Goal: Task Accomplishment & Management: Manage account settings

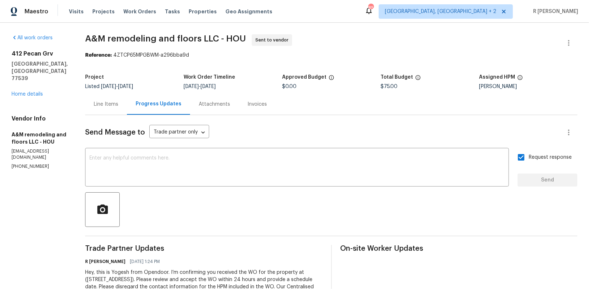
click at [338, 74] on div "Project Listed 9/24/2025 - 9/26/2025 Work Order Timeline 9/24/2025 - 9/26/2025 …" at bounding box center [331, 81] width 492 height 23
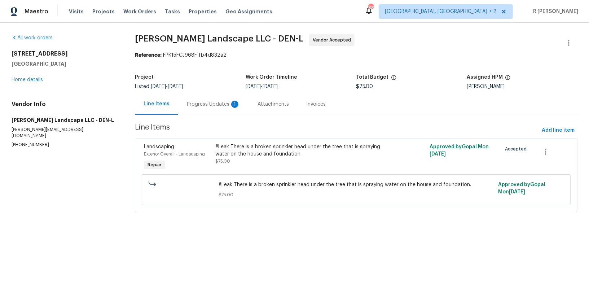
click at [212, 115] on section "[PERSON_NAME] Landscape LLC - DEN-L Vendor Accepted Reference: FPK15FCJ968F-fb4…" at bounding box center [356, 127] width 443 height 186
click at [198, 99] on div "Progress Updates 1" at bounding box center [213, 103] width 71 height 21
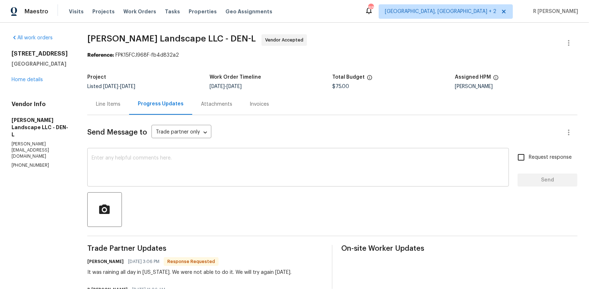
click at [179, 169] on textarea at bounding box center [298, 167] width 413 height 25
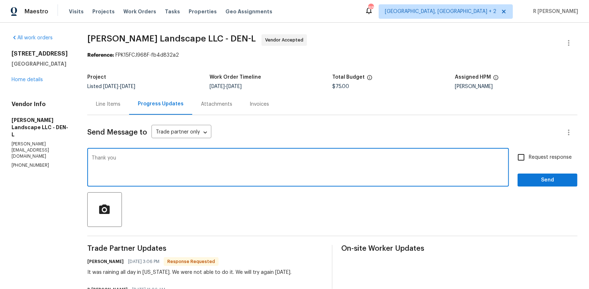
click at [94, 261] on h6 "Antonio Martinez" at bounding box center [105, 261] width 36 height 7
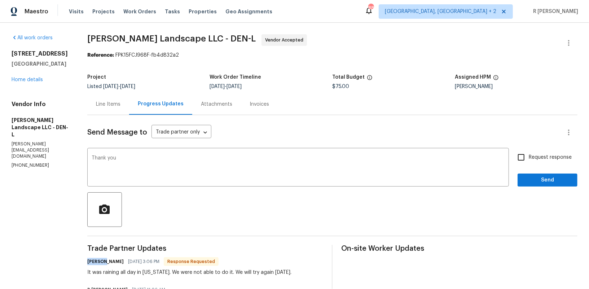
click at [94, 261] on h6 "Antonio Martinez" at bounding box center [105, 261] width 36 height 7
copy h6 "Antonio"
click at [169, 159] on textarea "Thank you" at bounding box center [298, 167] width 413 height 25
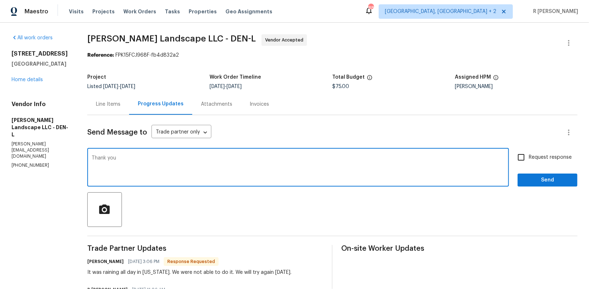
paste textarea "Antonio"
type textarea "Thank you Antonio."
click at [550, 181] on span "Send" at bounding box center [547, 180] width 48 height 9
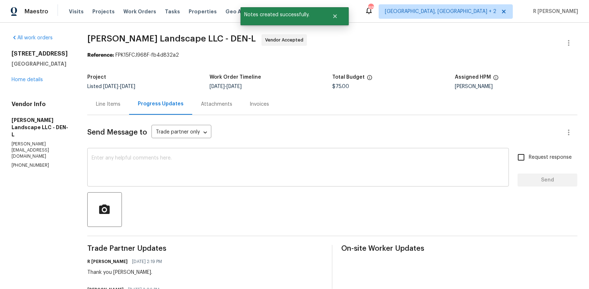
click at [237, 171] on textarea at bounding box center [298, 167] width 413 height 25
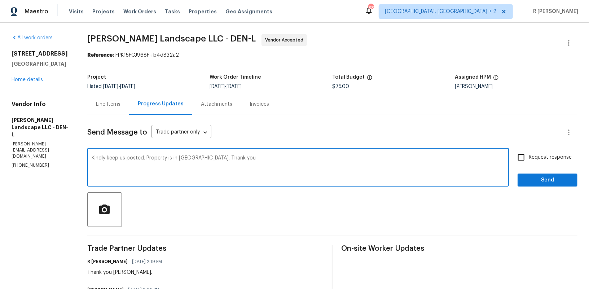
type textarea "Kindly keep us posted. Property is in resale. Thank you"
click at [571, 181] on span "Send" at bounding box center [547, 180] width 48 height 9
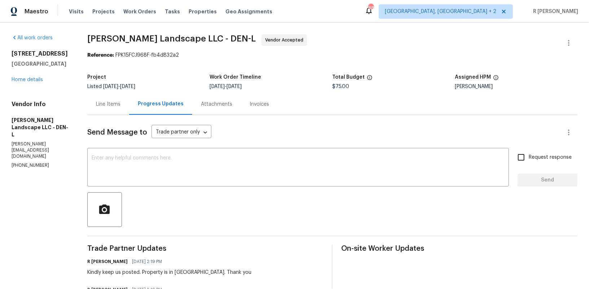
scroll to position [99, 0]
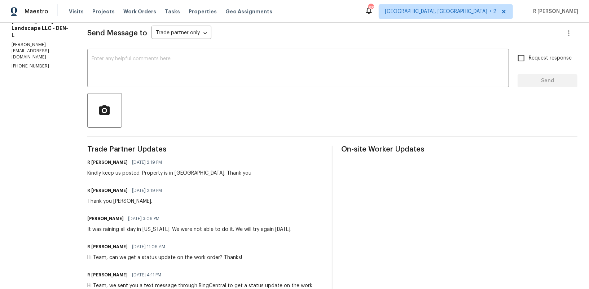
click at [129, 228] on div "It was raining all day in Colorado. We were not able to do it. We will try agai…" at bounding box center [189, 229] width 204 height 7
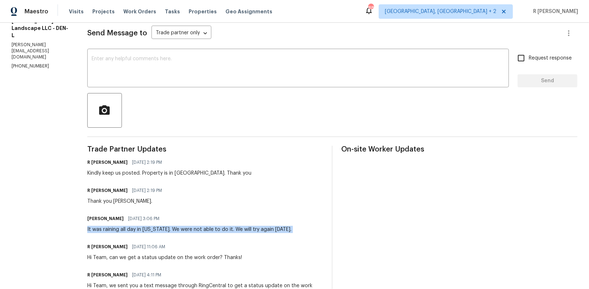
copy div "It was raining all day in Colorado. We were not able to do it. We will try agai…"
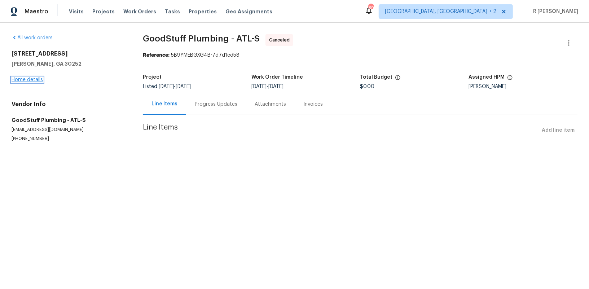
click at [30, 82] on link "Home details" at bounding box center [27, 79] width 31 height 5
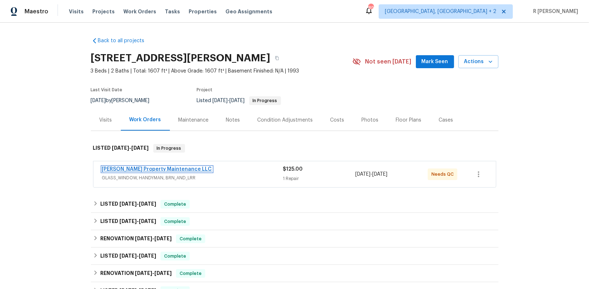
click at [123, 170] on link "Glen Property Maintenance LLC" at bounding box center [157, 169] width 110 height 5
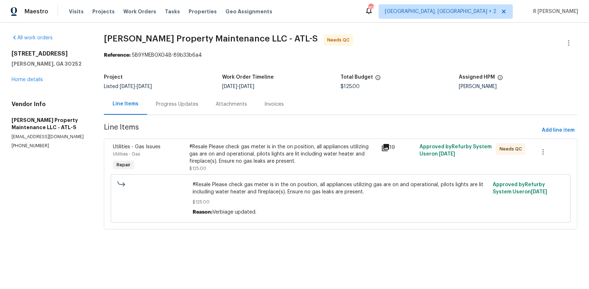
click at [177, 112] on div "Progress Updates" at bounding box center [177, 103] width 60 height 21
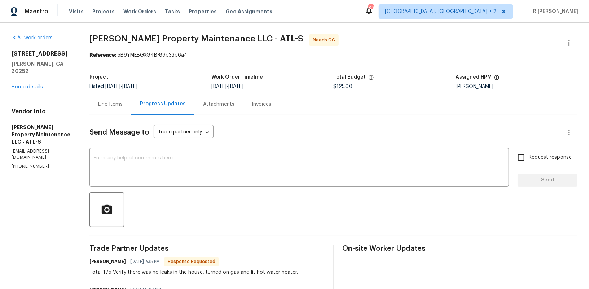
click at [118, 102] on div "Line Items" at bounding box center [110, 104] width 25 height 7
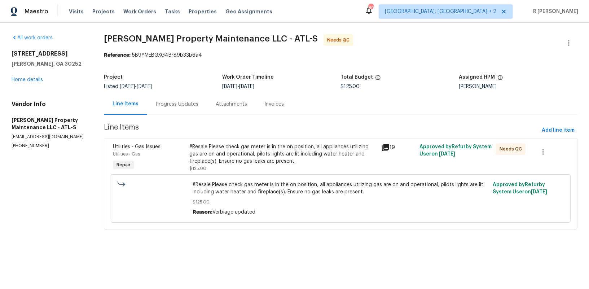
click at [180, 104] on div "Progress Updates" at bounding box center [177, 104] width 43 height 7
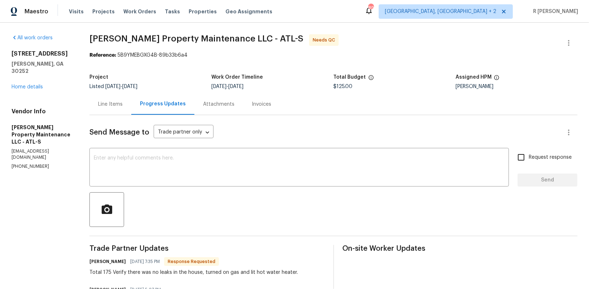
click at [102, 99] on div "Line Items" at bounding box center [110, 103] width 42 height 21
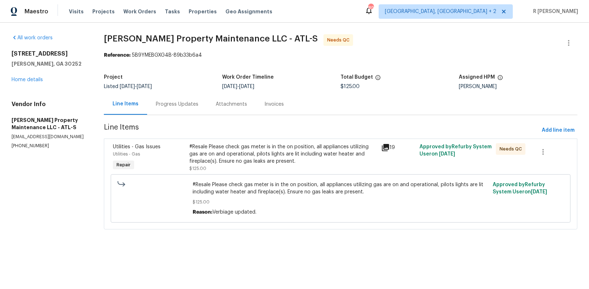
click at [256, 167] on div "#Resale Please check gas meter is in the on position, all appliances utilizing …" at bounding box center [282, 157] width 187 height 29
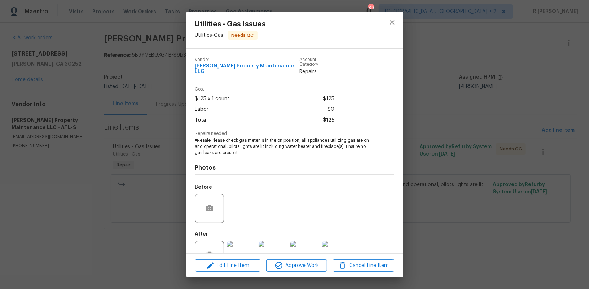
scroll to position [19, 0]
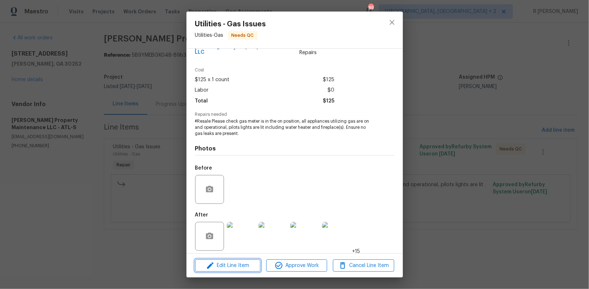
click at [238, 266] on span "Edit Line Item" at bounding box center [227, 265] width 61 height 9
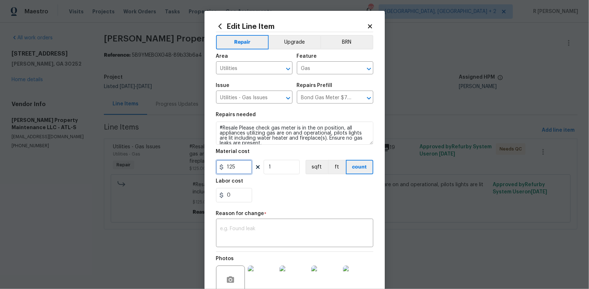
click at [241, 169] on input "125" at bounding box center [234, 167] width 36 height 14
type input "175"
click at [261, 224] on div "x ​" at bounding box center [294, 233] width 157 height 27
click at [259, 242] on div "x ​" at bounding box center [294, 233] width 157 height 27
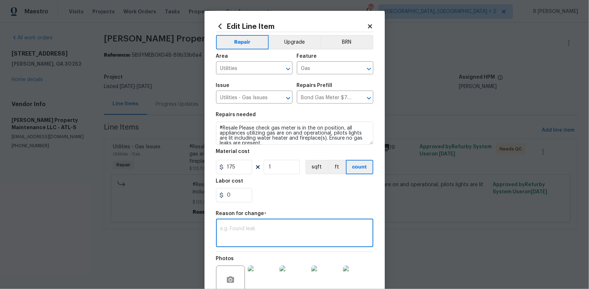
paste textarea "(YK) Updated per vendor’s final cost."
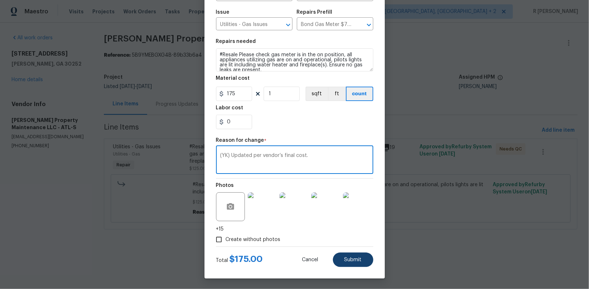
type textarea "(YK) Updated per vendor’s final cost."
click at [353, 259] on span "Submit" at bounding box center [352, 259] width 17 height 5
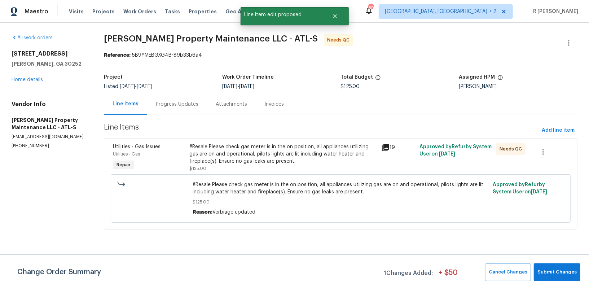
scroll to position [0, 0]
click at [549, 276] on span "Submit Changes" at bounding box center [556, 272] width 39 height 8
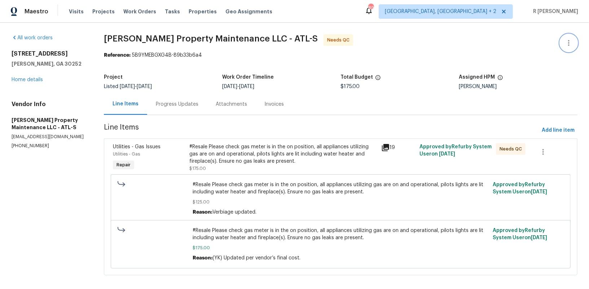
click at [567, 40] on icon "button" at bounding box center [568, 43] width 9 height 9
click at [524, 40] on li "Edit" at bounding box center [545, 43] width 78 height 12
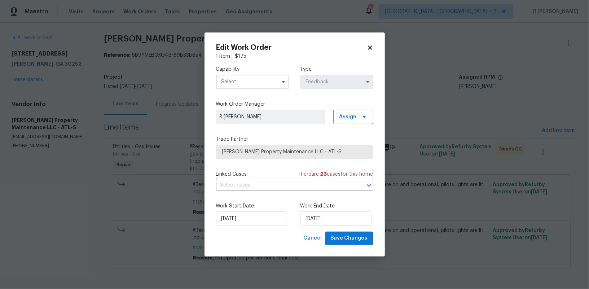
click at [248, 75] on input "text" at bounding box center [252, 82] width 73 height 14
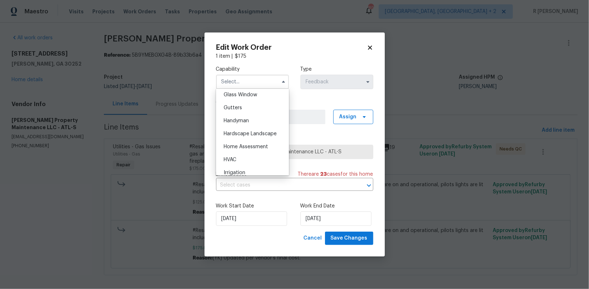
scroll to position [365, 0]
click at [232, 129] on span "Handyman" at bounding box center [236, 128] width 25 height 5
type input "Handyman"
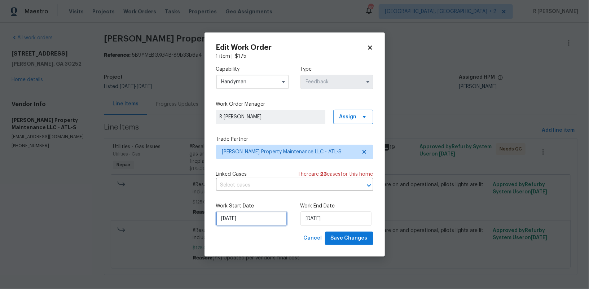
click at [231, 223] on input "23/09/2025" at bounding box center [251, 218] width 71 height 14
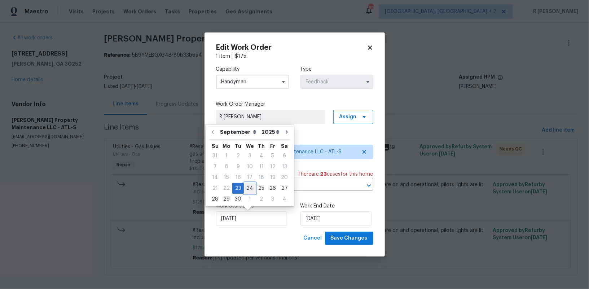
click at [244, 184] on div "24" at bounding box center [250, 188] width 12 height 10
type input "24/09/2025"
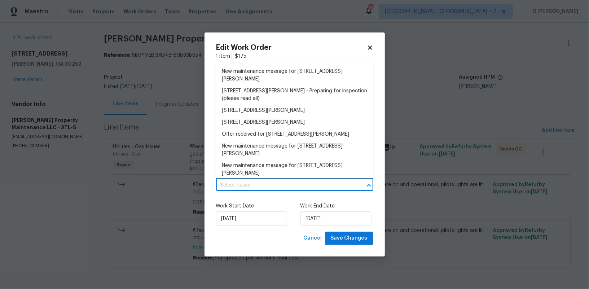
click at [244, 184] on input "text" at bounding box center [284, 185] width 137 height 11
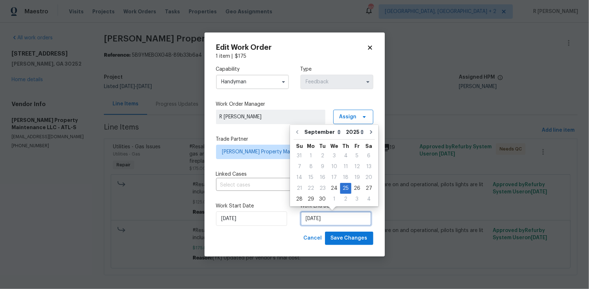
click at [321, 217] on input "25/09/2025" at bounding box center [335, 218] width 71 height 14
click at [334, 188] on div "24" at bounding box center [334, 188] width 12 height 10
type input "24/09/2025"
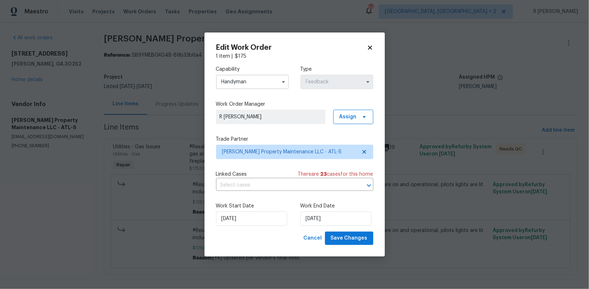
click at [346, 231] on div "Work Start Date 24/09/2025 Work End Date 24/09/2025" at bounding box center [294, 214] width 157 height 35
click at [342, 239] on span "Save Changes" at bounding box center [349, 238] width 37 height 9
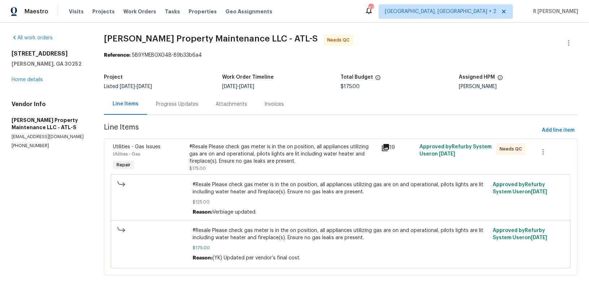
click at [215, 163] on div "#Resale Please check gas meter is in the on position, all appliances utilizing …" at bounding box center [282, 154] width 187 height 22
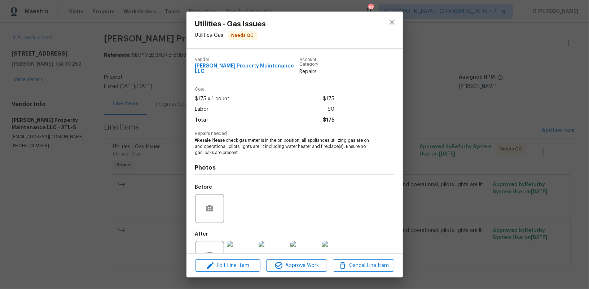
scroll to position [19, 0]
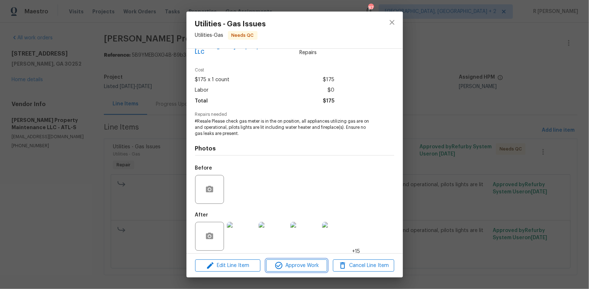
click at [290, 268] on span "Approve Work" at bounding box center [296, 265] width 57 height 9
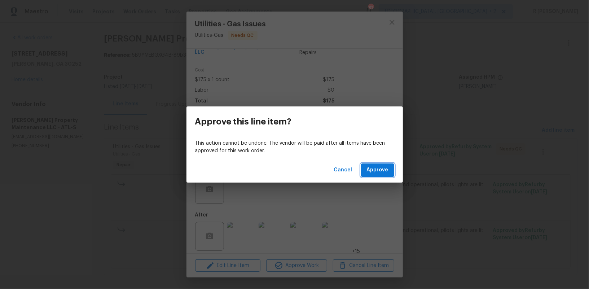
click at [371, 171] on span "Approve" at bounding box center [378, 170] width 22 height 9
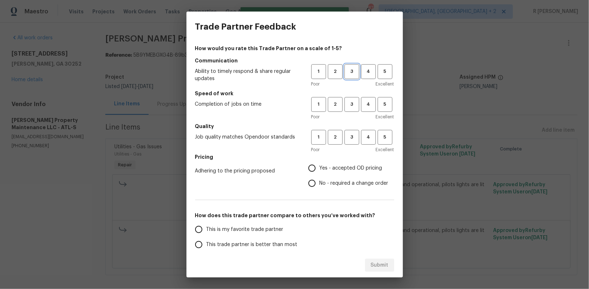
click at [353, 72] on span "3" at bounding box center [351, 71] width 13 height 8
click at [352, 105] on span "3" at bounding box center [351, 104] width 13 height 8
click at [350, 138] on span "3" at bounding box center [351, 137] width 13 height 8
click at [314, 180] on input "No - required a change order" at bounding box center [311, 183] width 15 height 15
radio input "true"
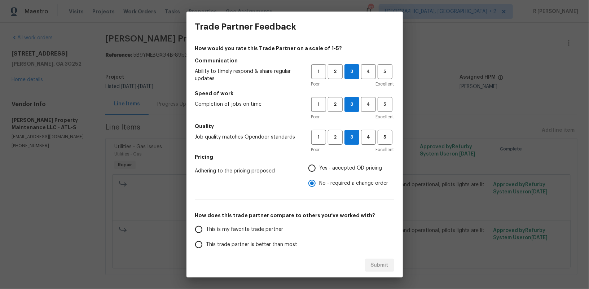
click at [247, 245] on span "This trade partner is better than most" at bounding box center [251, 245] width 91 height 8
click at [206, 245] on input "This trade partner is better than most" at bounding box center [198, 244] width 15 height 15
click at [382, 264] on span "Submit" at bounding box center [380, 265] width 18 height 9
radio input "true"
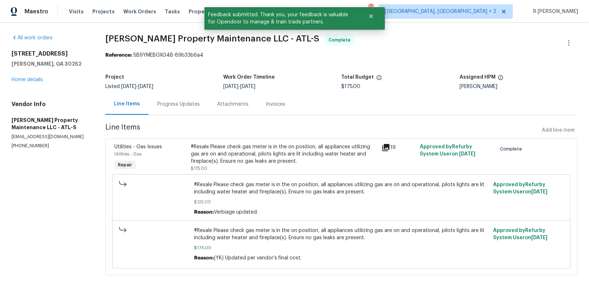
click at [187, 102] on div "Progress Updates" at bounding box center [178, 104] width 43 height 7
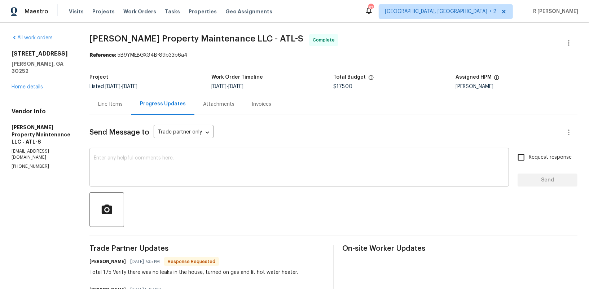
click at [176, 171] on textarea at bounding box center [299, 167] width 411 height 25
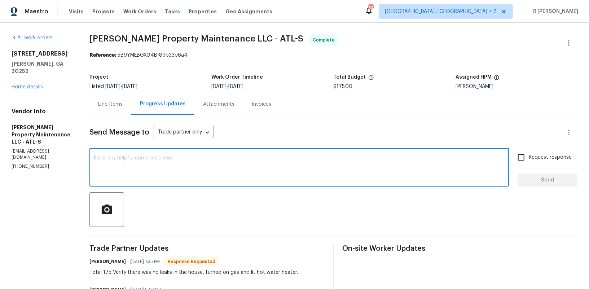
paste textarea "Final cost updated and work order approved. Kindly upload the detailed invoice.…"
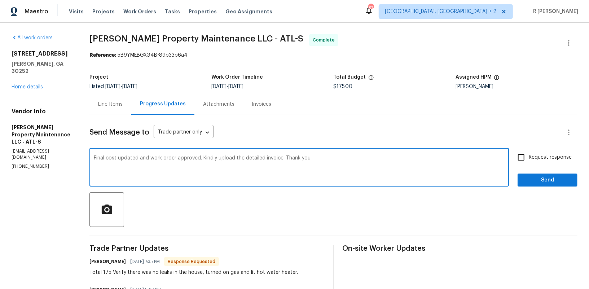
type textarea "Final cost updated and work order approved. Kindly upload the detailed invoice.…"
click at [541, 154] on span "Request response" at bounding box center [550, 158] width 43 height 8
click at [529, 154] on input "Request response" at bounding box center [521, 157] width 15 height 15
checkbox input "true"
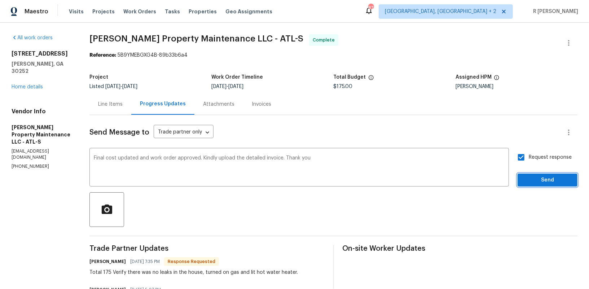
click at [527, 177] on span "Send" at bounding box center [547, 180] width 48 height 9
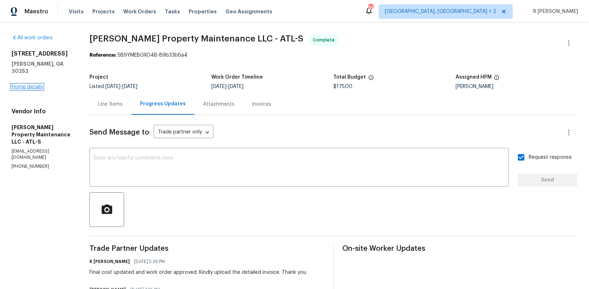
click at [37, 84] on link "Home details" at bounding box center [27, 86] width 31 height 5
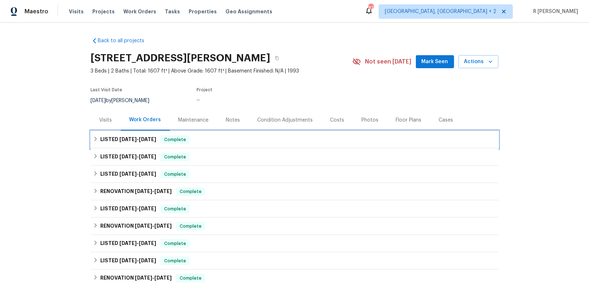
click at [139, 137] on span "9/23/25 - 9/24/25" at bounding box center [137, 139] width 37 height 5
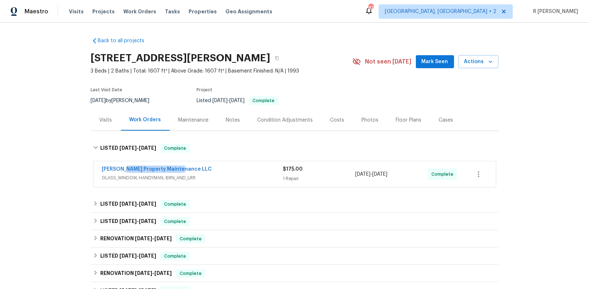
drag, startPoint x: 186, startPoint y: 166, endPoint x: 64, endPoint y: 163, distance: 122.7
click at [64, 163] on div "Back to all projects 521 Country Lake Dr, McDonough, GA 30252 3 Beds | 2 Baths …" at bounding box center [294, 156] width 589 height 266
copy link "[PERSON_NAME] Property Maintenance LLC"
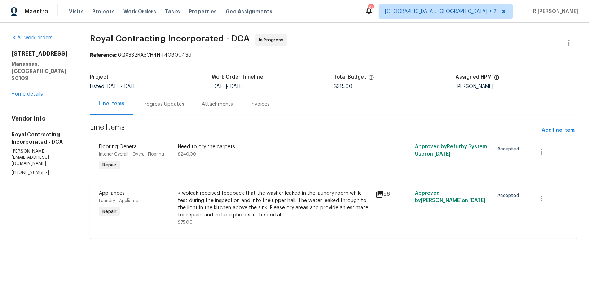
click at [174, 99] on div "Progress Updates" at bounding box center [163, 103] width 60 height 21
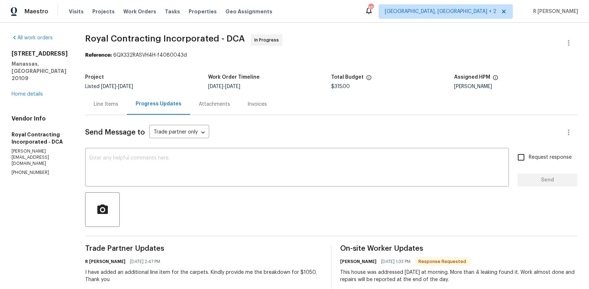
click at [30, 170] on p "(703) 498-9323" at bounding box center [40, 173] width 56 height 6
copy p "(703) 498-9323"
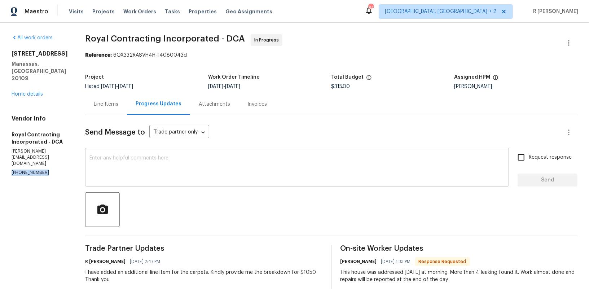
click at [183, 172] on textarea at bounding box center [296, 167] width 415 height 25
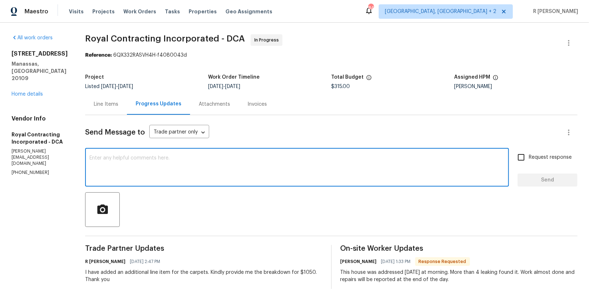
click at [246, 166] on textarea at bounding box center [296, 167] width 415 height 25
paste textarea "Hi Team, we sent you a text message through RingCentral to get a status update …"
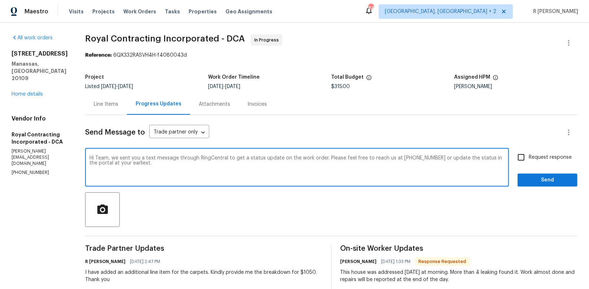
type textarea "Hi Team, we sent you a text message through RingCentral to get a status update …"
click at [542, 184] on span "Send" at bounding box center [547, 180] width 48 height 9
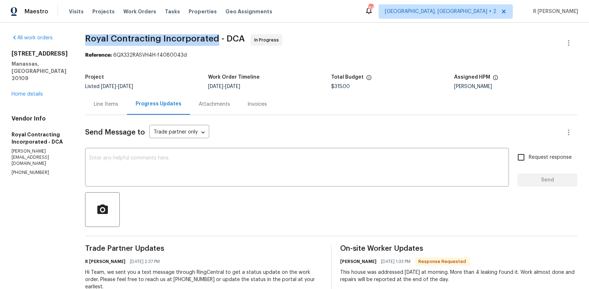
drag, startPoint x: 223, startPoint y: 40, endPoint x: 94, endPoint y: 39, distance: 128.8
click at [94, 39] on span "Royal Contracting Incorporated - DCA" at bounding box center [165, 38] width 160 height 9
copy span "Royal Contracting Incorporated"
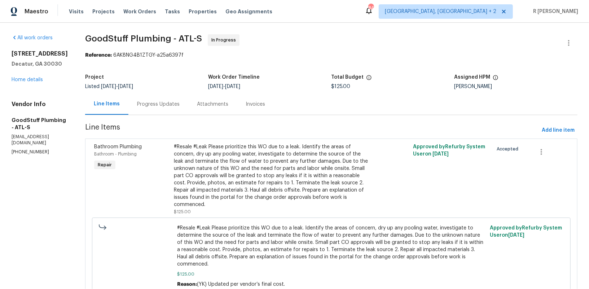
click at [180, 105] on div "Progress Updates" at bounding box center [158, 104] width 43 height 7
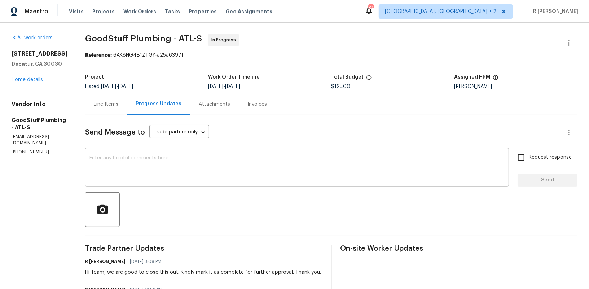
click at [250, 173] on textarea at bounding box center [296, 167] width 415 height 25
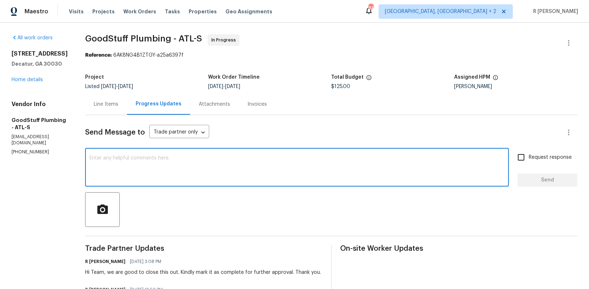
paste textarea "I hope everything is on track. Kindly provide a status update on the work order."
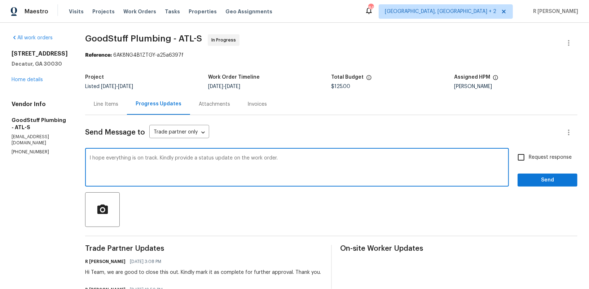
type textarea "I hope everything is on track. Kindly provide a status update on the work order."
click at [557, 156] on span "Request response" at bounding box center [550, 158] width 43 height 8
click at [529, 156] on input "Request response" at bounding box center [521, 157] width 15 height 15
checkbox input "true"
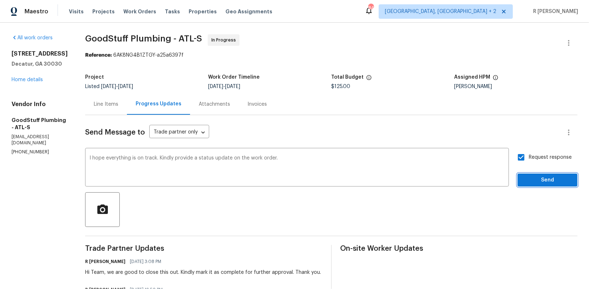
click at [551, 175] on button "Send" at bounding box center [548, 179] width 60 height 13
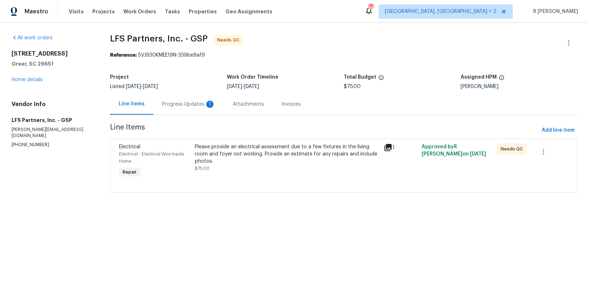
drag, startPoint x: 185, startPoint y: 103, endPoint x: 167, endPoint y: 107, distance: 19.0
click at [182, 103] on div "Progress Updates 1" at bounding box center [188, 104] width 53 height 7
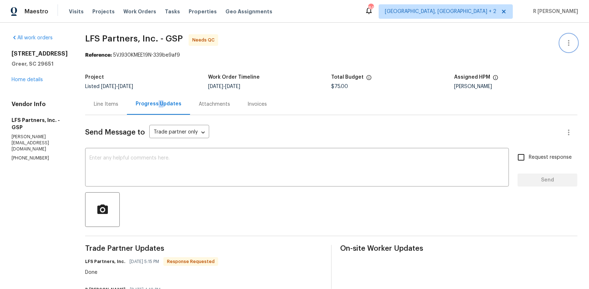
click at [568, 36] on button "button" at bounding box center [568, 42] width 17 height 17
click at [568, 36] on ul "Edit Add Trip Charge View In Trade Partner Portal Delete" at bounding box center [545, 60] width 78 height 53
click at [536, 39] on li "Edit" at bounding box center [545, 43] width 78 height 12
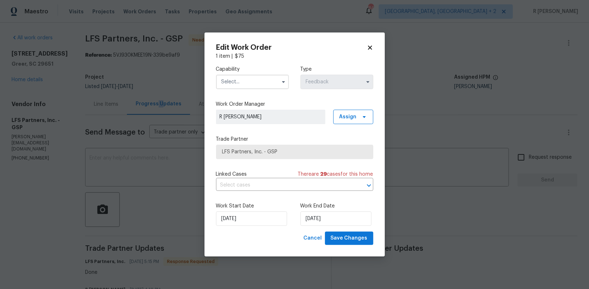
click at [238, 92] on div "Capability Type Feedback" at bounding box center [294, 77] width 157 height 35
click at [251, 76] on input "text" at bounding box center [252, 82] width 73 height 14
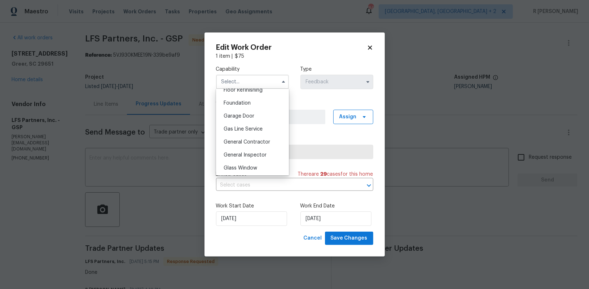
scroll to position [311, 0]
click at [245, 127] on div "General Contractor" at bounding box center [252, 130] width 69 height 13
type input "General Contractor"
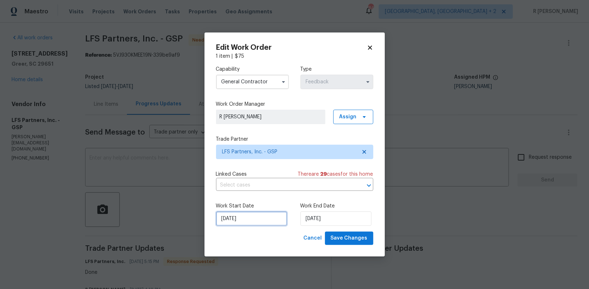
click at [236, 214] on input "[DATE]" at bounding box center [251, 218] width 71 height 14
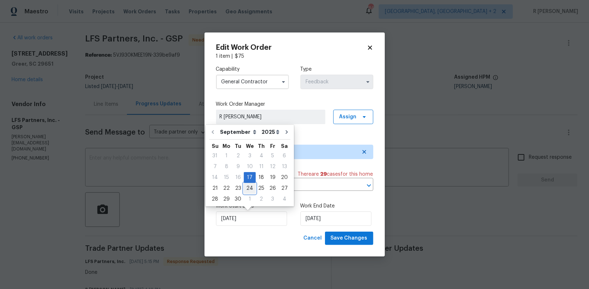
click at [246, 188] on div "24" at bounding box center [250, 188] width 12 height 10
type input "24/09/2025"
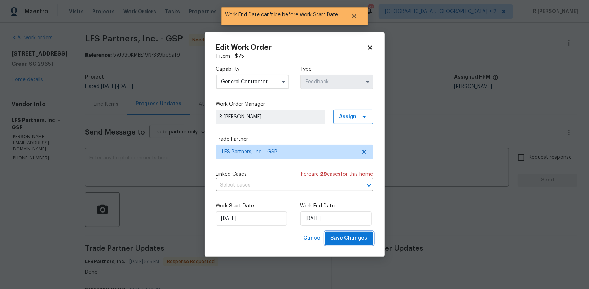
click at [349, 236] on span "Save Changes" at bounding box center [349, 238] width 37 height 9
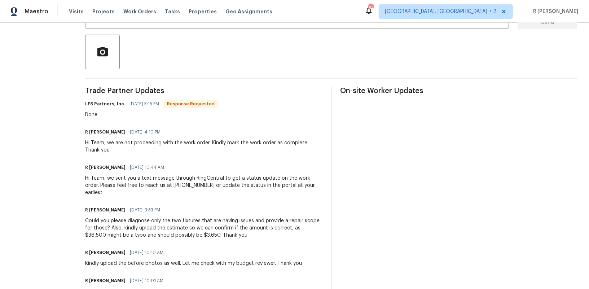
scroll to position [0, 0]
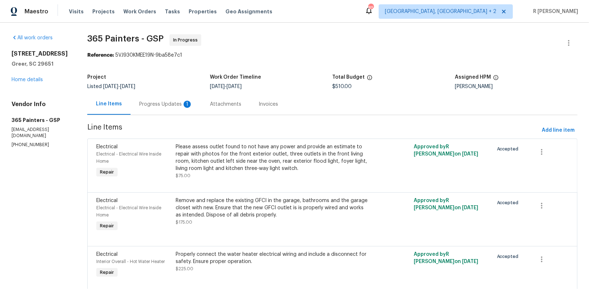
click at [160, 93] on div "Progress Updates 1" at bounding box center [166, 103] width 71 height 21
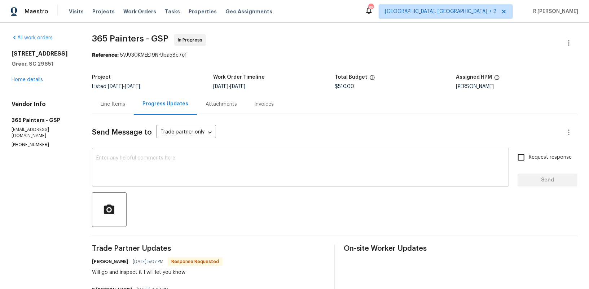
click at [221, 167] on textarea at bounding box center [300, 167] width 408 height 25
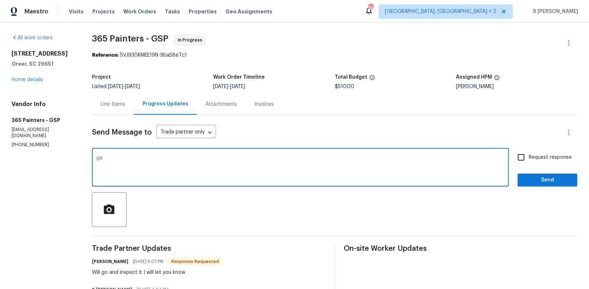
type textarea "g"
click at [101, 265] on h6 "Jacqueline Matute" at bounding box center [110, 261] width 36 height 7
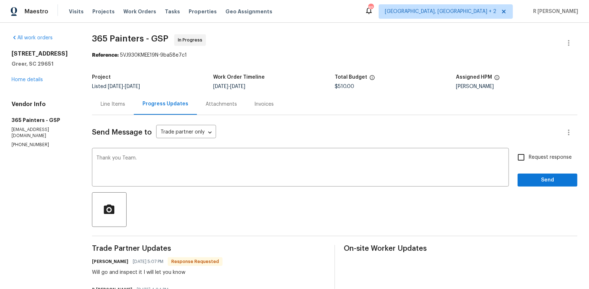
click at [101, 259] on h6 "Jacqueline Matute" at bounding box center [110, 261] width 36 height 7
copy h6 "Jacqueline Matute"
click at [126, 158] on textarea "Thank you Team." at bounding box center [300, 167] width 408 height 25
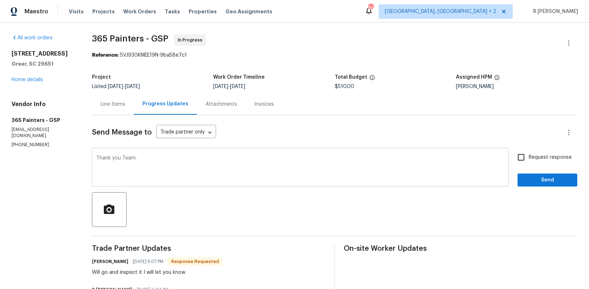
click at [126, 158] on textarea "Thank you Team." at bounding box center [300, 167] width 408 height 25
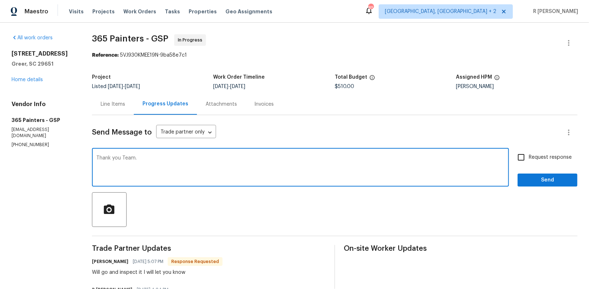
paste textarea "Jacqueline Matute"
type textarea "Thank you Jacqueline Matute."
click at [530, 159] on span "Request response" at bounding box center [550, 158] width 43 height 8
click at [529, 159] on input "Request response" at bounding box center [521, 157] width 15 height 15
checkbox input "true"
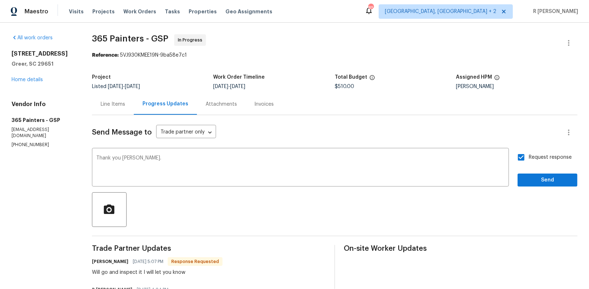
click at [530, 173] on div "Request response Send" at bounding box center [548, 168] width 60 height 37
click at [532, 184] on span "Send" at bounding box center [547, 180] width 48 height 9
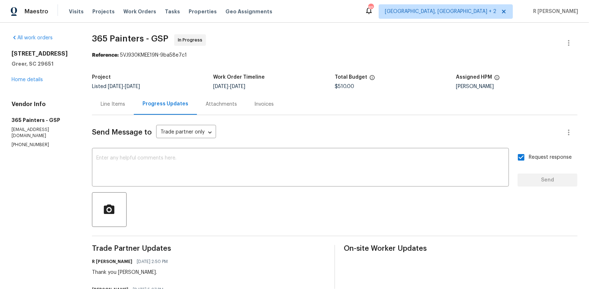
scroll to position [85, 0]
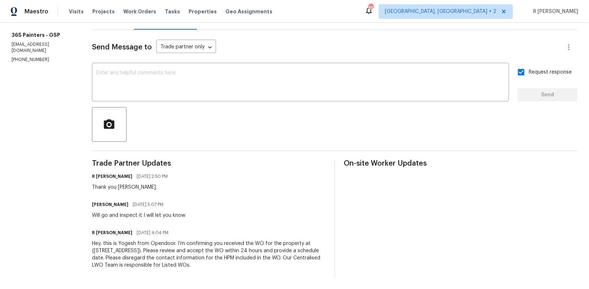
click at [152, 216] on div "Will go and inspect it I will let you know" at bounding box center [138, 215] width 93 height 7
copy div "Will go and inspect it I will let you know"
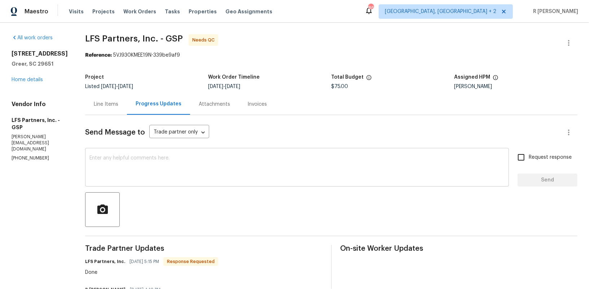
scroll to position [9, 0]
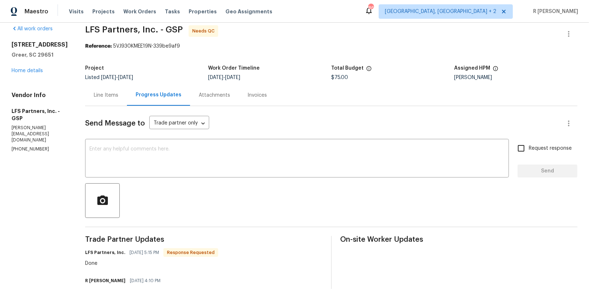
click at [93, 100] on div "Line Items" at bounding box center [106, 94] width 42 height 21
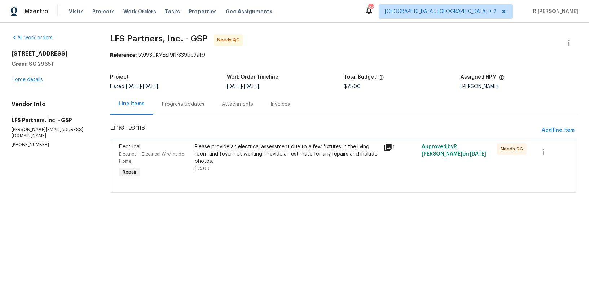
click at [286, 162] on div "Please provide an electrical assessment due to a few fixtures in the living roo…" at bounding box center [287, 154] width 185 height 22
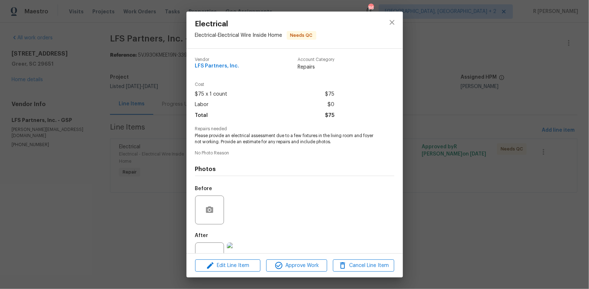
scroll to position [25, 0]
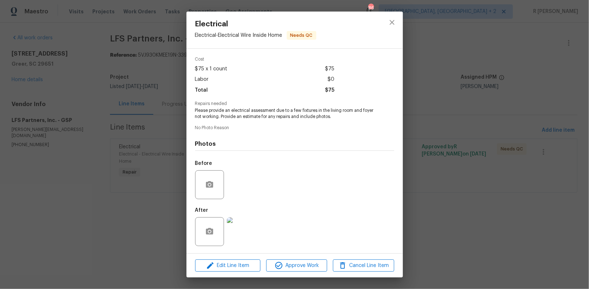
click at [234, 235] on img at bounding box center [241, 231] width 29 height 29
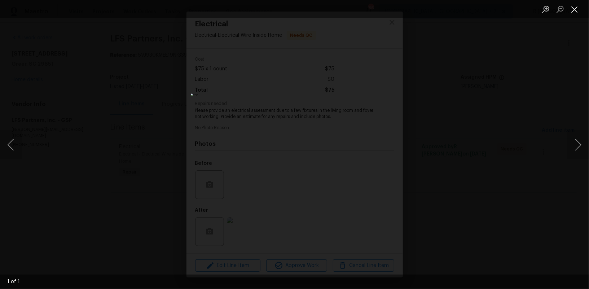
click at [572, 14] on button "Close lightbox" at bounding box center [574, 9] width 14 height 13
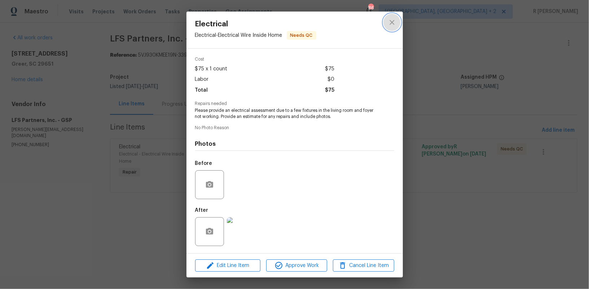
click at [392, 23] on icon "close" at bounding box center [392, 22] width 5 height 5
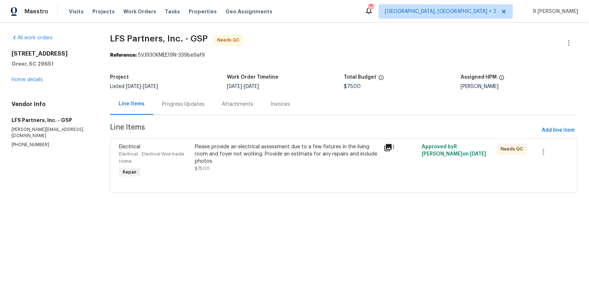
click at [267, 163] on div "Please provide an electrical assessment due to a few fixtures in the living roo…" at bounding box center [287, 154] width 185 height 22
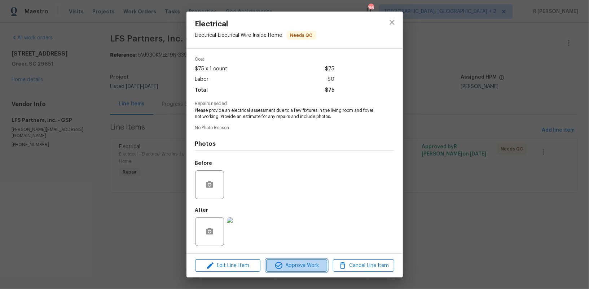
click at [307, 266] on span "Approve Work" at bounding box center [296, 265] width 57 height 9
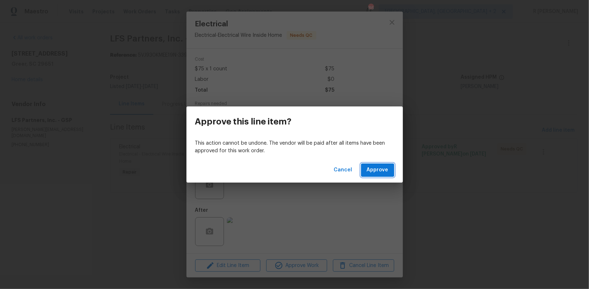
click at [377, 172] on span "Approve" at bounding box center [378, 170] width 22 height 9
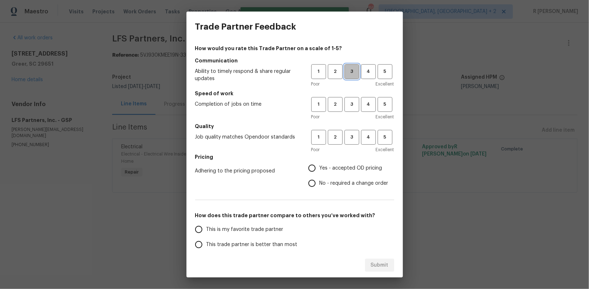
click at [355, 72] on span "3" at bounding box center [351, 71] width 13 height 8
click at [351, 107] on span "3" at bounding box center [351, 104] width 13 height 8
click at [353, 140] on span "3" at bounding box center [351, 137] width 13 height 8
click at [327, 166] on span "Yes - accepted OD pricing" at bounding box center [351, 168] width 63 height 8
click at [320, 166] on input "Yes - accepted OD pricing" at bounding box center [311, 167] width 15 height 15
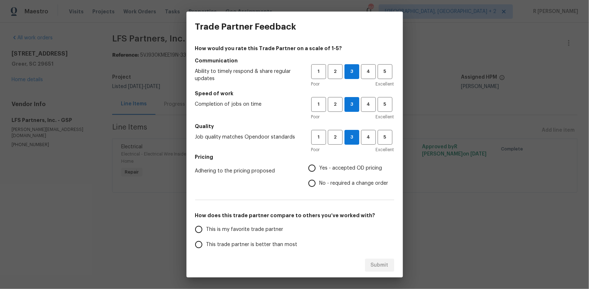
radio input "true"
click at [251, 241] on span "This trade partner is better than most" at bounding box center [251, 245] width 91 height 8
click at [206, 241] on input "This trade partner is better than most" at bounding box center [198, 244] width 15 height 15
click at [372, 263] on span "Submit" at bounding box center [380, 265] width 18 height 9
radio input "true"
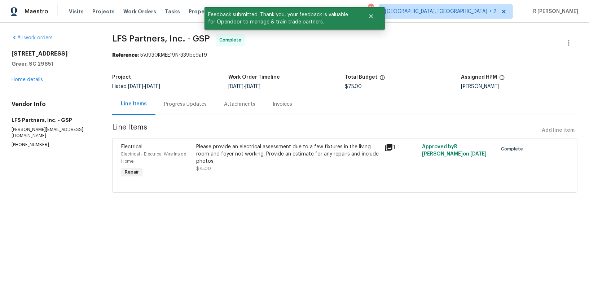
click at [195, 107] on div "Progress Updates" at bounding box center [185, 104] width 43 height 7
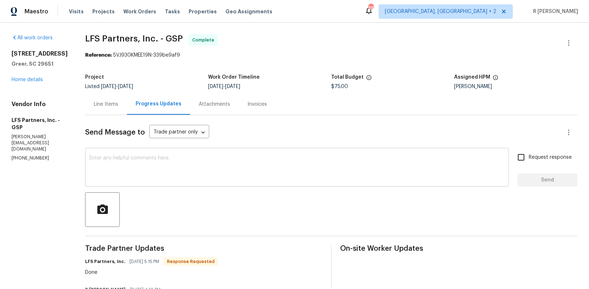
click at [204, 166] on textarea at bounding box center [296, 167] width 415 height 25
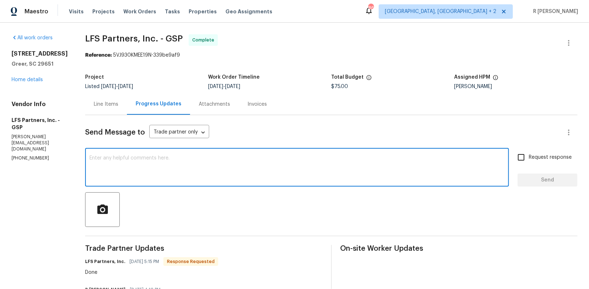
paste textarea "Hi Team, the work order has been approved. Kindly upload the detailed invoice. …"
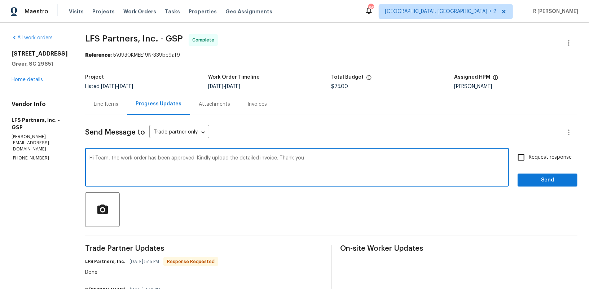
type textarea "Hi Team, the work order has been approved. Kindly upload the detailed invoice. …"
click at [536, 181] on span "Send" at bounding box center [547, 180] width 48 height 9
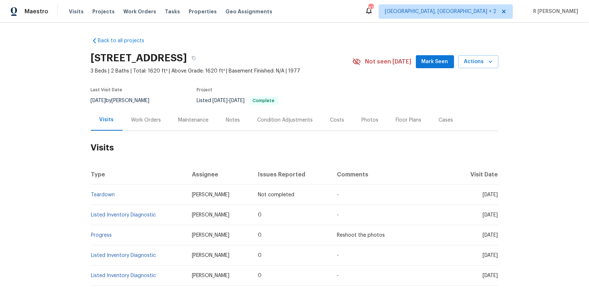
click at [147, 120] on div "Work Orders" at bounding box center [146, 119] width 30 height 7
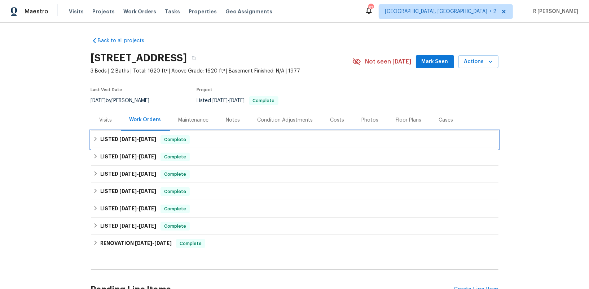
click at [123, 138] on span "[DATE]" at bounding box center [127, 139] width 17 height 5
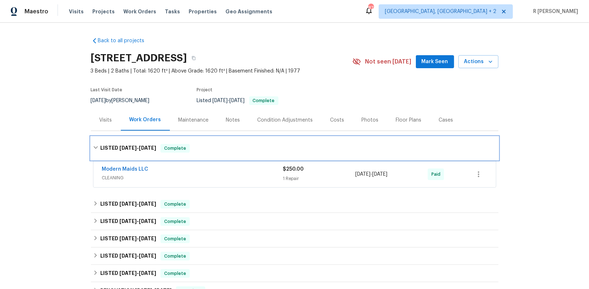
click at [120, 148] on span "[DATE]" at bounding box center [127, 147] width 17 height 5
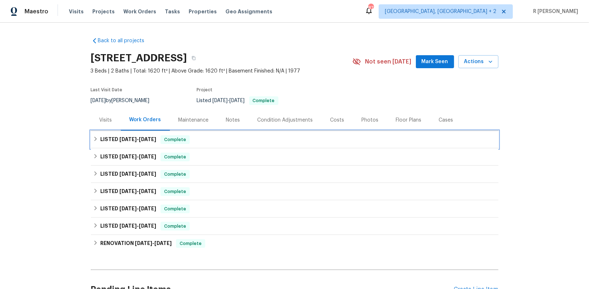
scroll to position [73, 0]
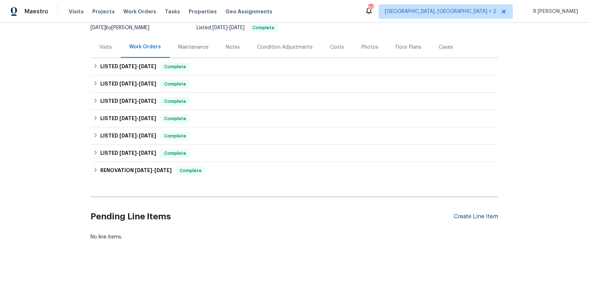
click at [462, 216] on div "Create Line Item" at bounding box center [476, 216] width 44 height 7
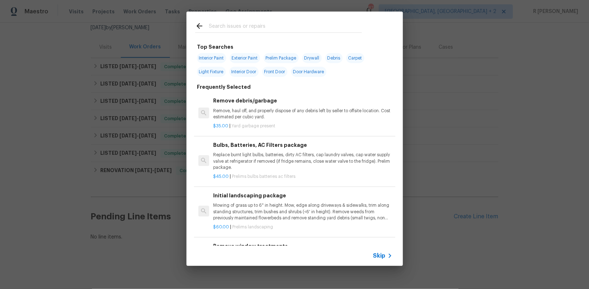
click at [381, 254] on span "Skip" at bounding box center [379, 255] width 12 height 7
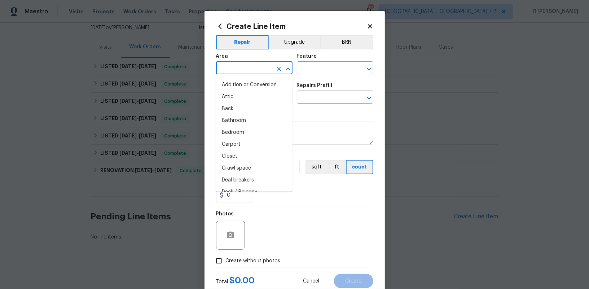
click at [262, 68] on input "text" at bounding box center [244, 68] width 56 height 11
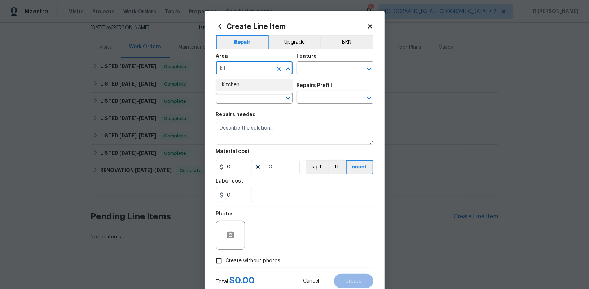
click at [233, 87] on li "Kitchen" at bounding box center [254, 85] width 76 height 12
type input "Kitchen"
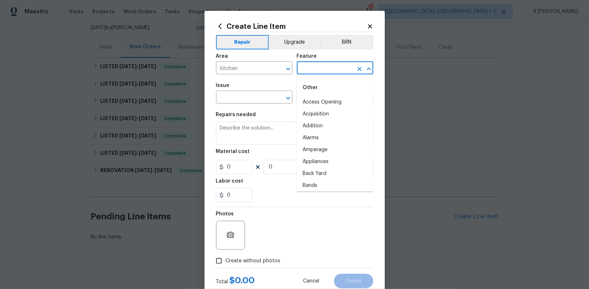
click at [319, 67] on input "text" at bounding box center [325, 68] width 56 height 11
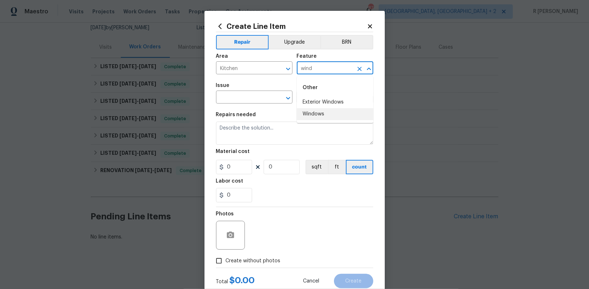
click at [309, 110] on li "Windows" at bounding box center [335, 114] width 76 height 12
type input "Windows"
click at [240, 103] on input "text" at bounding box center [244, 97] width 56 height 11
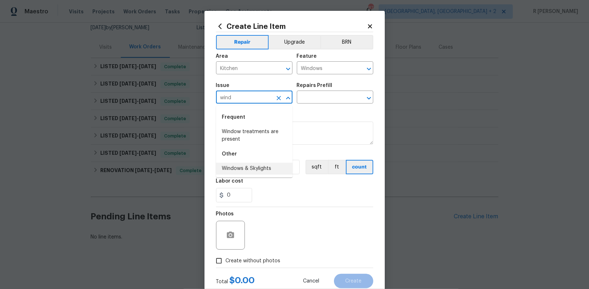
click at [241, 174] on li "Windows & Skylights" at bounding box center [254, 169] width 76 height 12
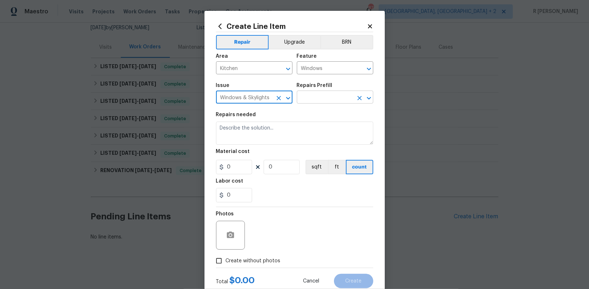
type input "Windows & Skylights"
click at [313, 98] on input "text" at bounding box center [325, 97] width 56 height 11
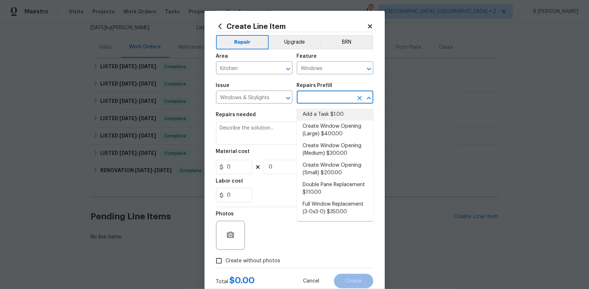
click at [313, 113] on li "Add a Task $1.00" at bounding box center [335, 115] width 76 height 12
type input "Add a Task $1.00"
type textarea "HPM to detail"
type input "1"
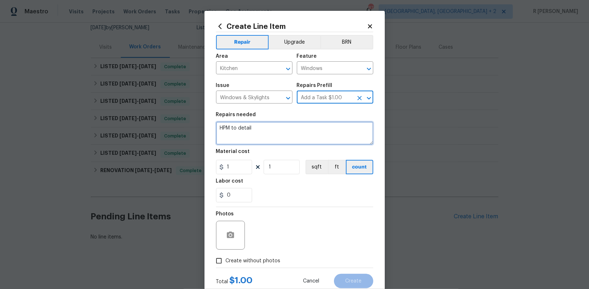
click at [265, 139] on textarea "HPM to detail" at bounding box center [294, 133] width 157 height 23
paste textarea "Received feedback the window in kitchen is unsecured and looks like it could fa…"
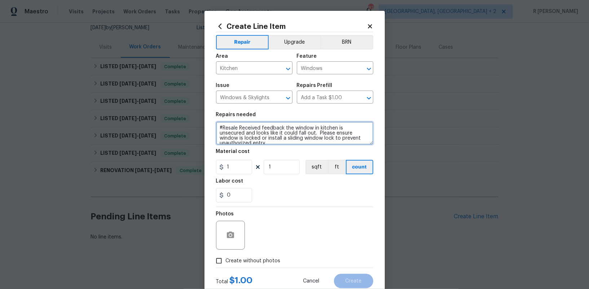
type textarea "#Resale Received feedback the window in kitchen is unsecured and looks like it …"
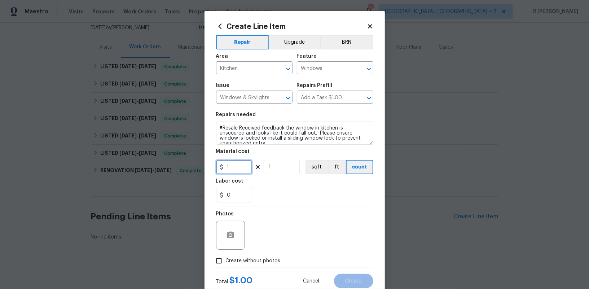
click at [239, 168] on input "1" at bounding box center [234, 167] width 36 height 14
type input "125"
click at [243, 261] on span "Create without photos" at bounding box center [253, 261] width 55 height 8
click at [226, 261] on input "Create without photos" at bounding box center [219, 261] width 14 height 14
checkbox input "true"
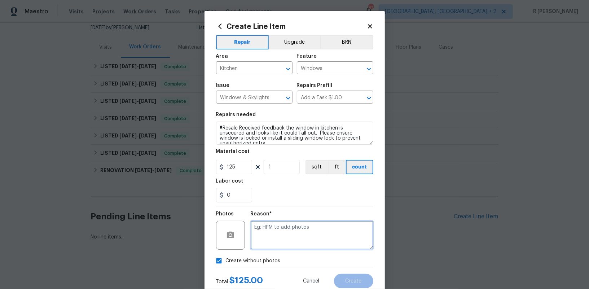
click at [278, 238] on textarea at bounding box center [312, 235] width 123 height 29
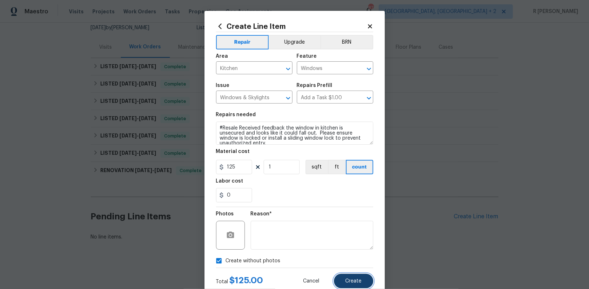
click at [344, 277] on button "Create" at bounding box center [353, 281] width 39 height 14
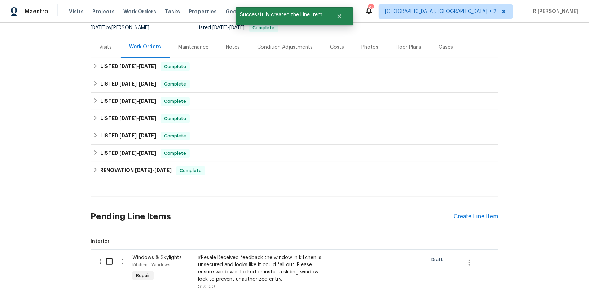
click at [111, 264] on input "checkbox" at bounding box center [112, 261] width 21 height 15
checkbox input "true"
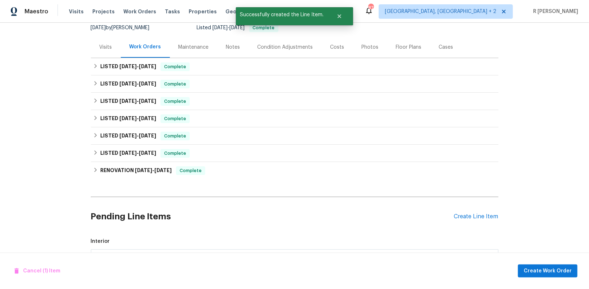
scroll to position [169, 0]
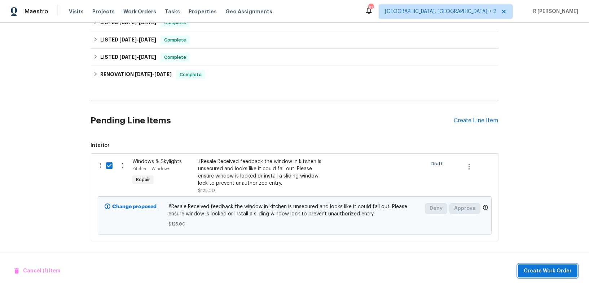
click at [552, 269] on span "Create Work Order" at bounding box center [548, 271] width 48 height 9
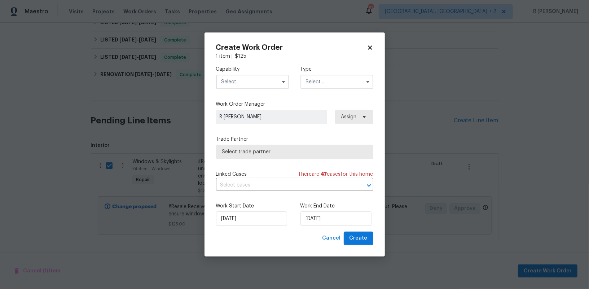
click at [258, 83] on input "text" at bounding box center [252, 82] width 73 height 14
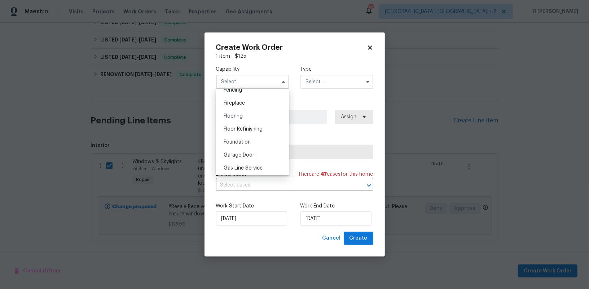
scroll to position [286, 0]
click at [254, 157] on span "General Contractor" at bounding box center [247, 156] width 47 height 5
type input "General Contractor"
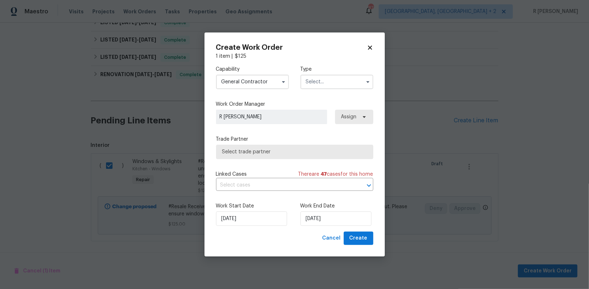
click at [321, 86] on input "text" at bounding box center [336, 82] width 73 height 14
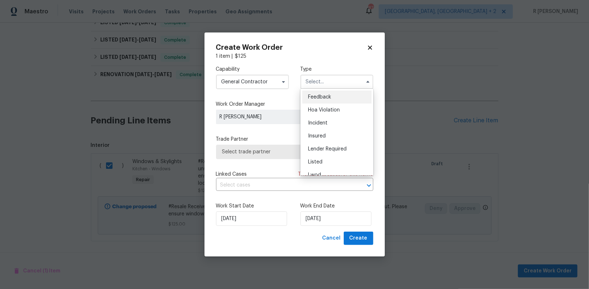
click at [324, 97] on span "Feedback" at bounding box center [319, 96] width 23 height 5
type input "Feedback"
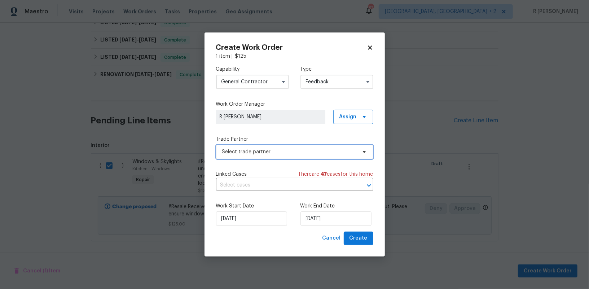
click at [248, 153] on span "Select trade partner" at bounding box center [289, 151] width 135 height 7
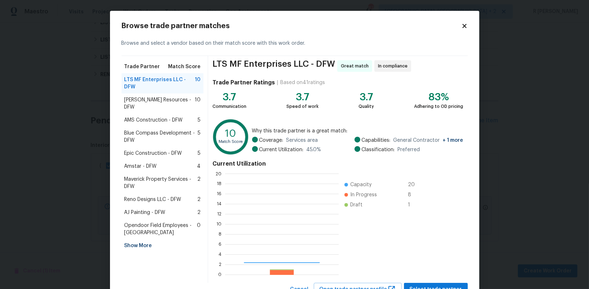
scroll to position [101, 114]
drag, startPoint x: 158, startPoint y: 188, endPoint x: 158, endPoint y: 178, distance: 9.7
click at [158, 185] on div "Trade Partner Match Score LTS MF Enterprises LLC - DFW 10 Lawrence Resources - …" at bounding box center [165, 169] width 87 height 227
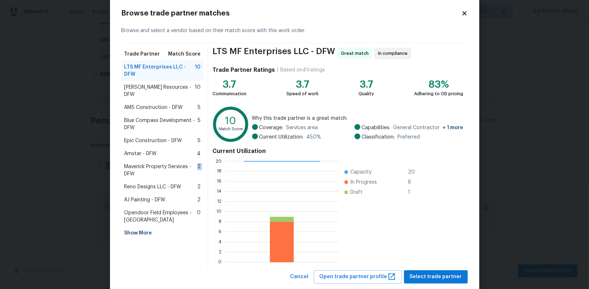
scroll to position [13, 0]
click at [463, 12] on icon at bounding box center [464, 13] width 4 height 4
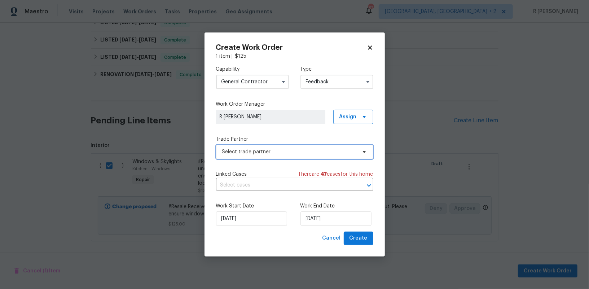
scroll to position [0, 0]
click at [270, 148] on span "Select trade partner" at bounding box center [289, 151] width 135 height 7
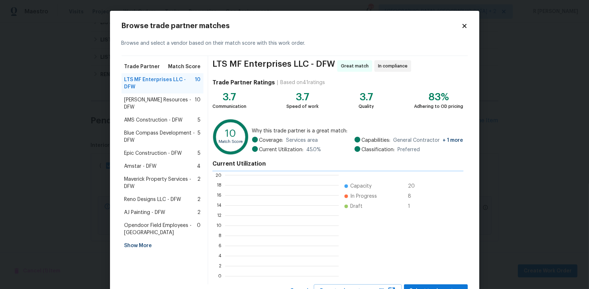
scroll to position [101, 114]
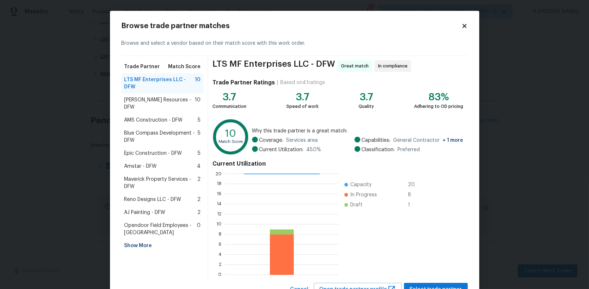
click at [153, 99] on span "Lawrence Resources - DFW" at bounding box center [159, 103] width 71 height 14
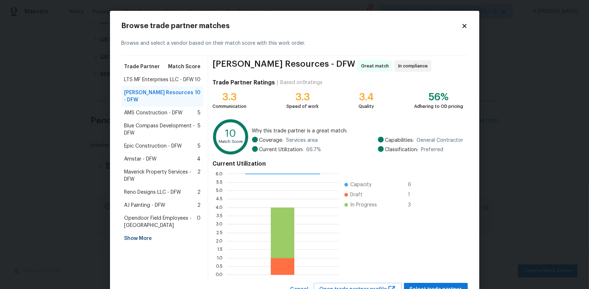
scroll to position [29, 0]
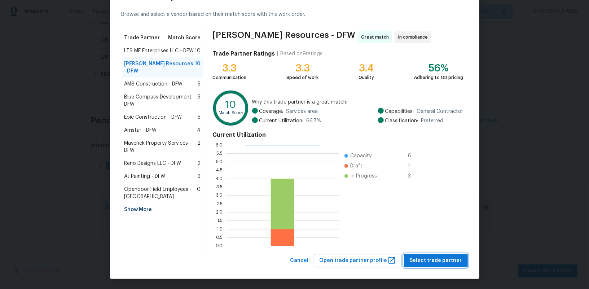
click at [434, 261] on span "Select trade partner" at bounding box center [436, 260] width 52 height 9
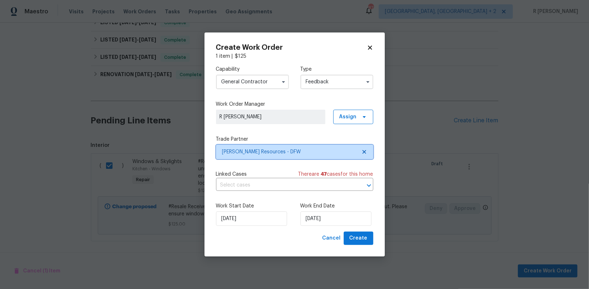
scroll to position [0, 0]
click at [321, 216] on input "24/09/2025" at bounding box center [335, 218] width 71 height 14
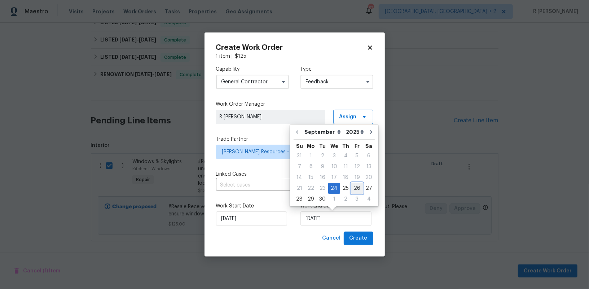
click at [353, 188] on div "26" at bounding box center [357, 188] width 12 height 10
type input "26/09/2025"
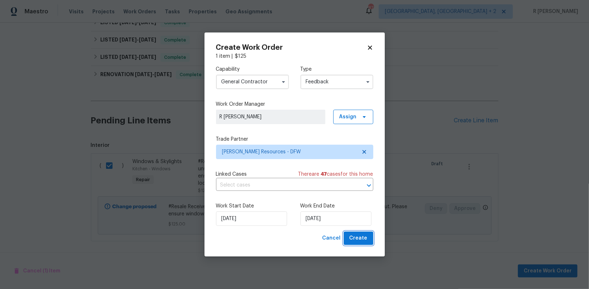
click at [352, 233] on button "Create" at bounding box center [359, 238] width 30 height 13
checkbox input "false"
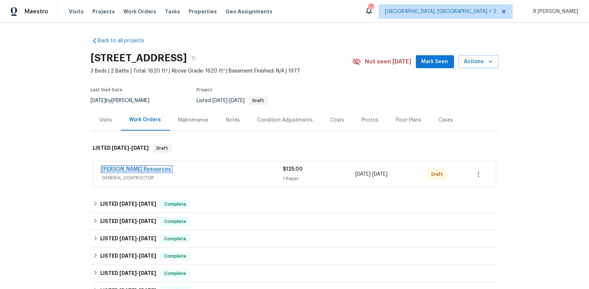
click at [129, 167] on link "[PERSON_NAME] Resources" at bounding box center [136, 169] width 69 height 5
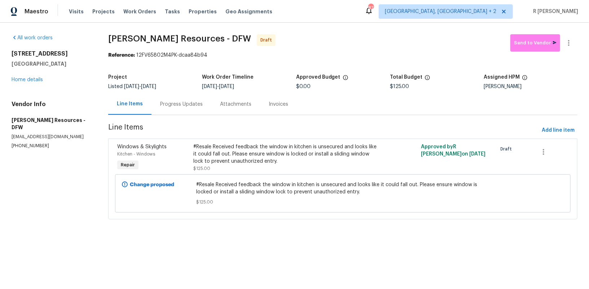
click at [189, 107] on div "Progress Updates" at bounding box center [181, 103] width 60 height 21
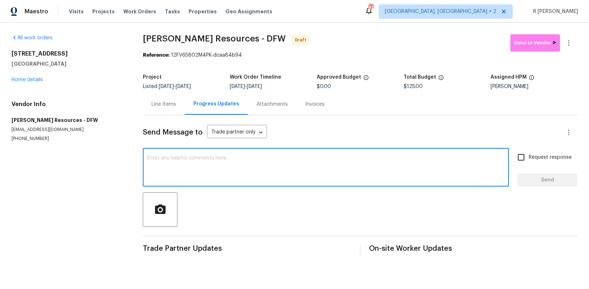
click at [223, 176] on textarea at bounding box center [325, 167] width 357 height 25
paste textarea "Hey, this is Yogesh from Opendoor. I’m confirming you received the WO for the p…"
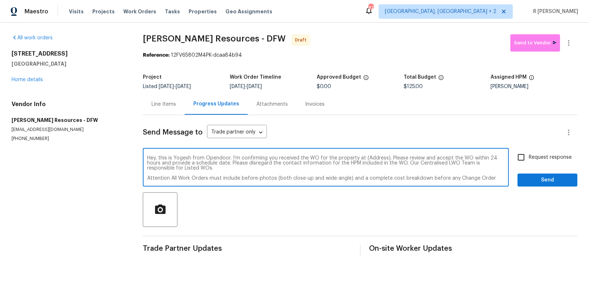
click at [378, 158] on textarea "Hey, this is Yogesh from Opendoor. I’m confirming you received the WO for the p…" at bounding box center [325, 167] width 357 height 25
paste textarea "[STREET_ADDRESS]"
type textarea "Hey, this is Yogesh from Opendoor. I’m confirming you received the WO for the p…"
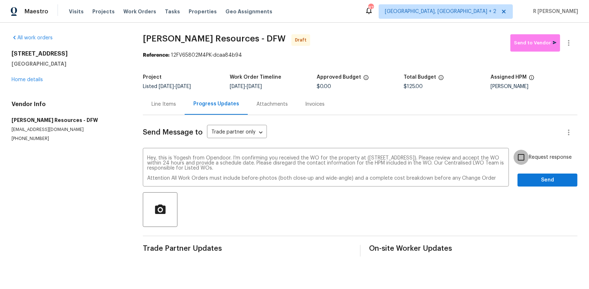
click at [528, 161] on input "Request response" at bounding box center [521, 157] width 15 height 15
checkbox input "true"
click at [528, 177] on span "Send" at bounding box center [547, 180] width 48 height 9
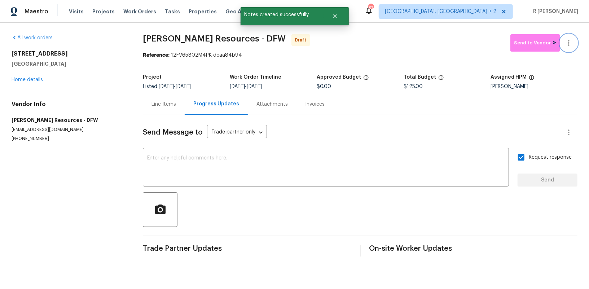
click at [570, 45] on icon "button" at bounding box center [568, 43] width 9 height 9
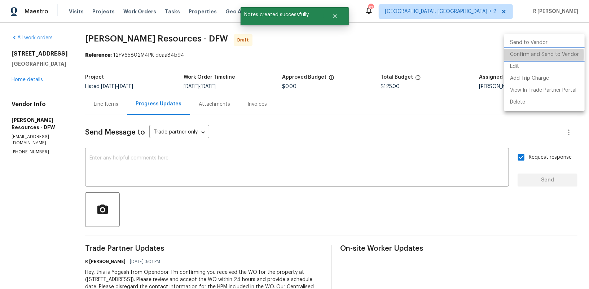
click at [526, 55] on li "Confirm and Send to Vendor" at bounding box center [544, 55] width 80 height 12
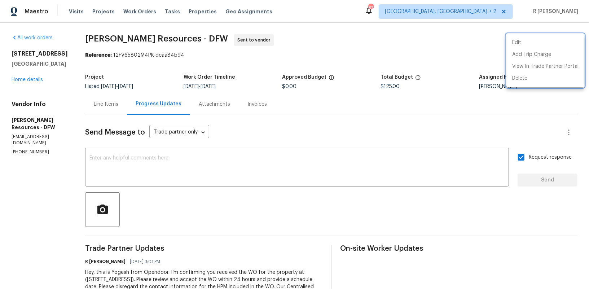
click at [28, 82] on div at bounding box center [294, 144] width 589 height 289
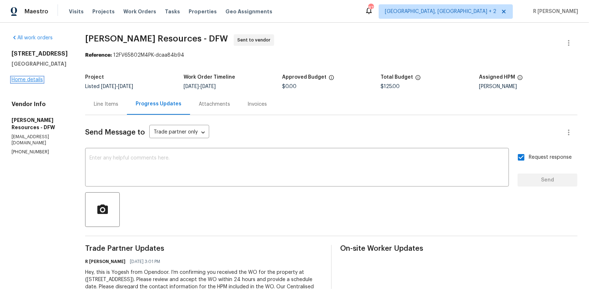
click at [26, 80] on link "Home details" at bounding box center [27, 79] width 31 height 5
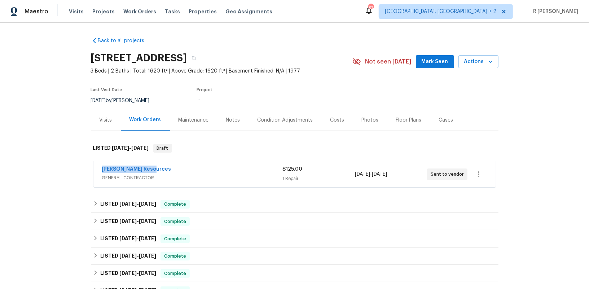
drag, startPoint x: 159, startPoint y: 168, endPoint x: 0, endPoint y: 148, distance: 160.2
click at [0, 148] on div "Back to all projects 1703 Hartford Dr, Carrollton, TX 75007 3 Beds | 2 Baths | …" at bounding box center [294, 156] width 589 height 266
copy link "Lawrence Resources"
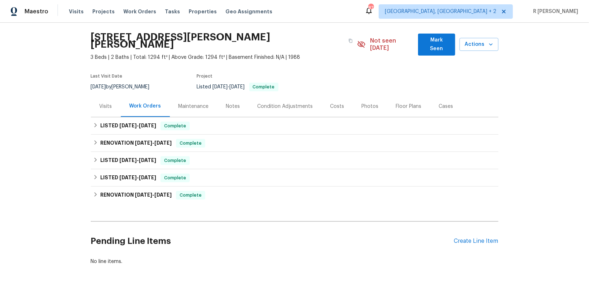
scroll to position [38, 0]
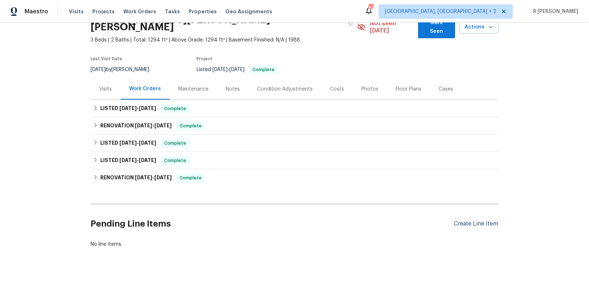
click at [470, 220] on div "Create Line Item" at bounding box center [476, 223] width 44 height 7
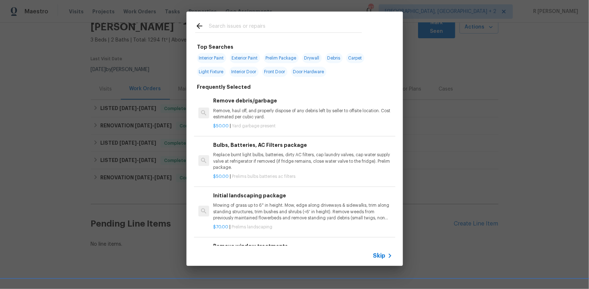
click at [380, 255] on span "Skip" at bounding box center [379, 255] width 12 height 7
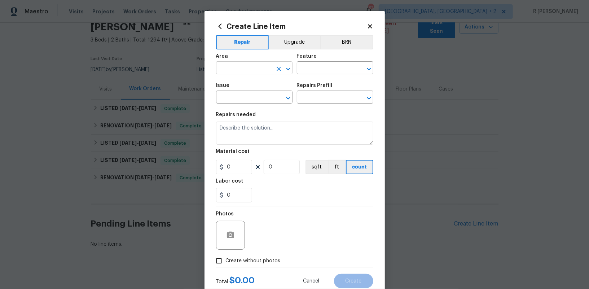
click at [244, 63] on input "text" at bounding box center [244, 68] width 56 height 11
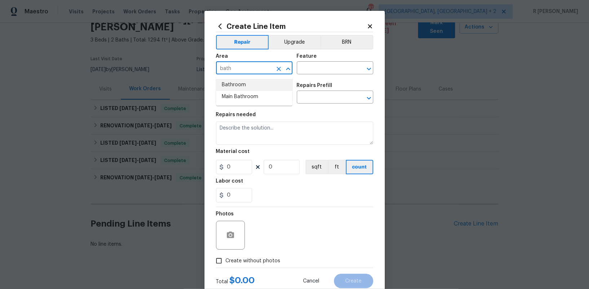
click at [234, 83] on li "Bathroom" at bounding box center [254, 85] width 76 height 12
type input "Bathroom"
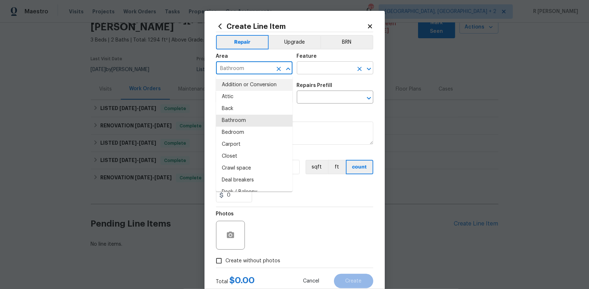
click at [318, 69] on input "text" at bounding box center [325, 68] width 56 height 11
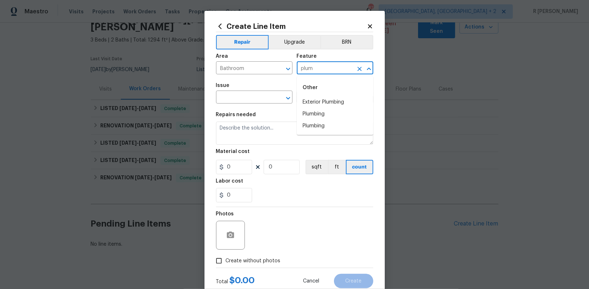
type input "plum"
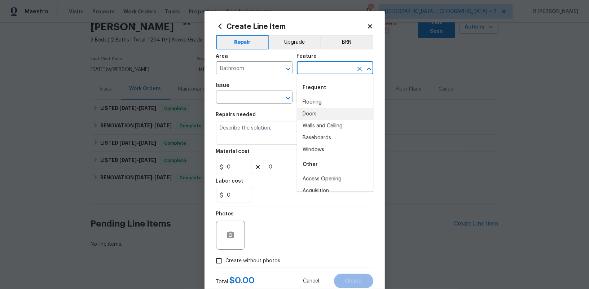
click at [318, 57] on div "Feature" at bounding box center [335, 58] width 76 height 9
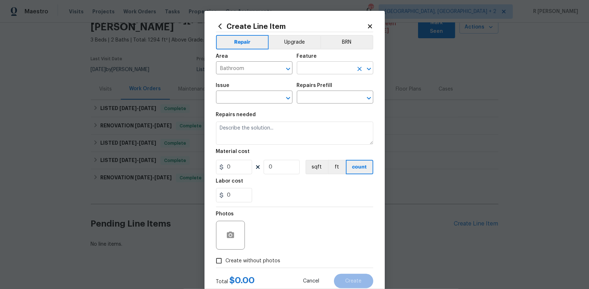
click at [317, 63] on input "text" at bounding box center [325, 68] width 56 height 11
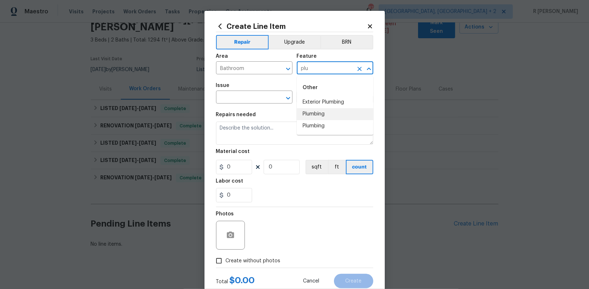
click at [322, 117] on li "Plumbing" at bounding box center [335, 114] width 76 height 12
type input "Plumbing"
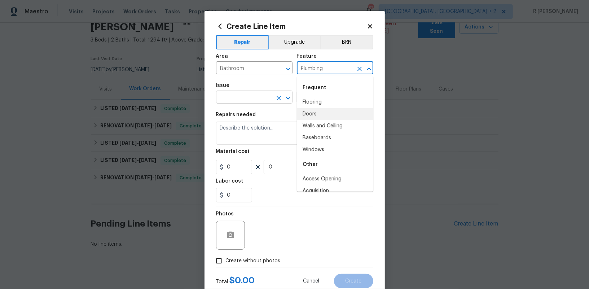
click at [237, 95] on input "text" at bounding box center [244, 97] width 56 height 11
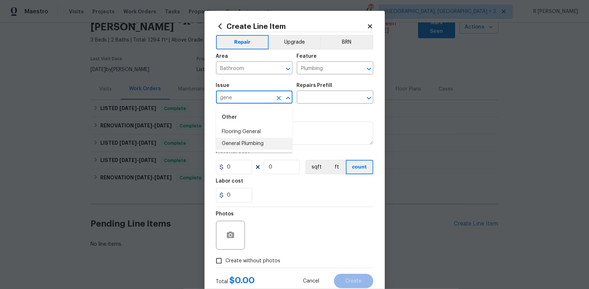
click at [235, 147] on li "General Plumbing" at bounding box center [254, 144] width 76 height 12
type input "General Plumbing"
click at [332, 95] on input "text" at bounding box center [325, 97] width 56 height 11
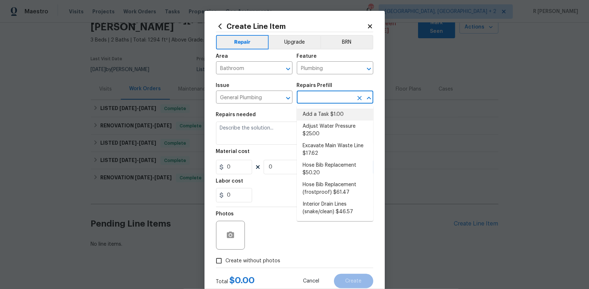
click at [321, 114] on li "Add a Task $1.00" at bounding box center [335, 115] width 76 height 12
type input "Add a Task $1.00"
type textarea "HPM to detail"
type input "1"
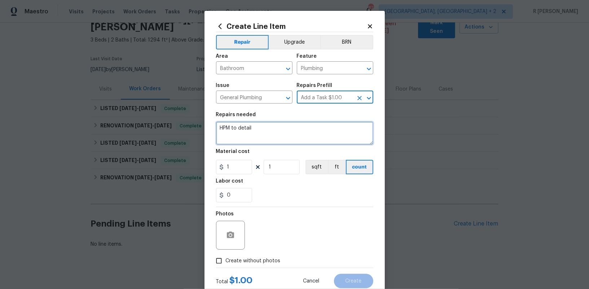
click at [271, 123] on textarea "HPM to detail" at bounding box center [294, 133] width 157 height 23
paste textarea "Received feedback the kitchen and bathroom sink on main level does not drain as…"
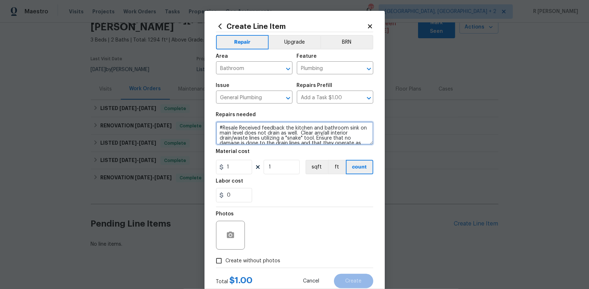
scroll to position [6, 0]
type textarea "#Resale Received feedback the kitchen and bathroom sink on main level does not …"
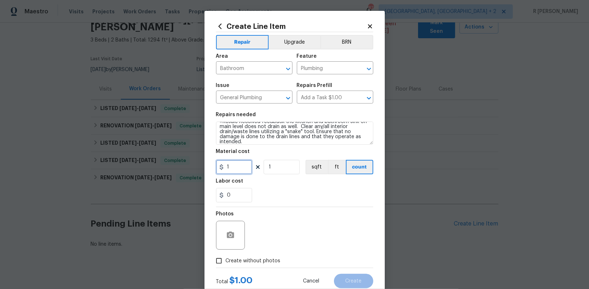
click at [236, 172] on input "1" at bounding box center [234, 167] width 36 height 14
type input "150"
click at [258, 256] on label "Create without photos" at bounding box center [246, 261] width 69 height 14
click at [226, 256] on input "Create without photos" at bounding box center [219, 261] width 14 height 14
checkbox input "true"
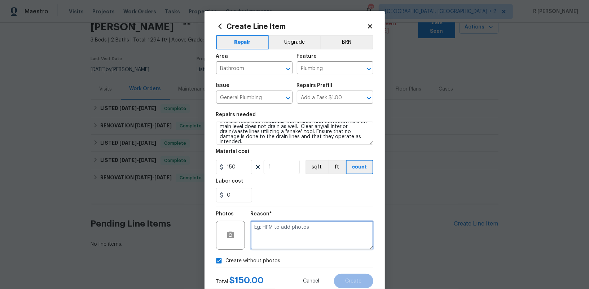
click at [277, 239] on textarea at bounding box center [312, 235] width 123 height 29
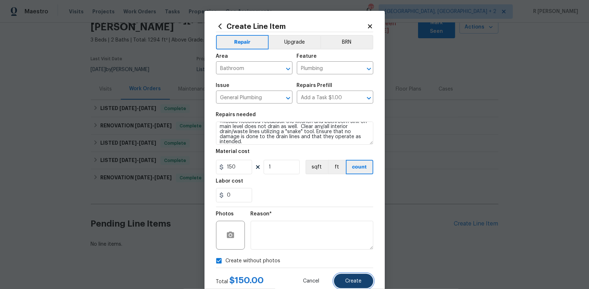
click at [346, 279] on button "Create" at bounding box center [353, 281] width 39 height 14
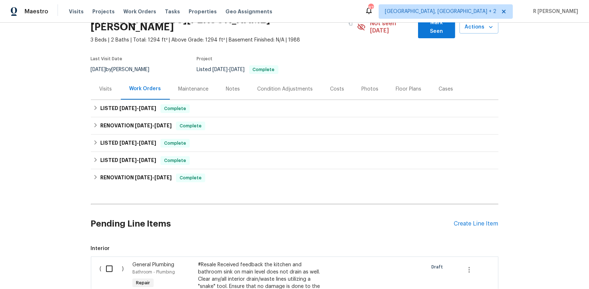
click at [105, 261] on input "checkbox" at bounding box center [112, 268] width 21 height 15
checkbox input "true"
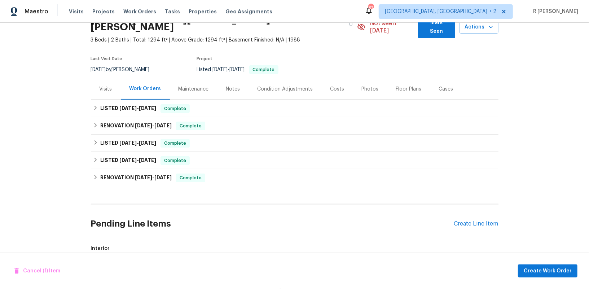
scroll to position [149, 0]
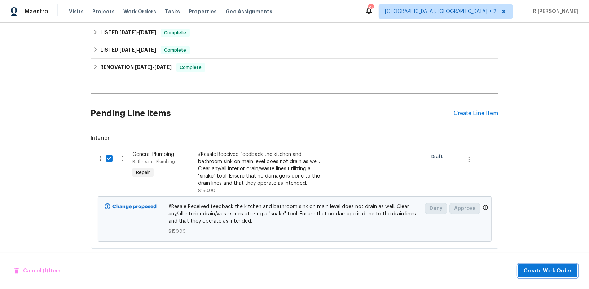
click at [548, 271] on span "Create Work Order" at bounding box center [548, 271] width 48 height 9
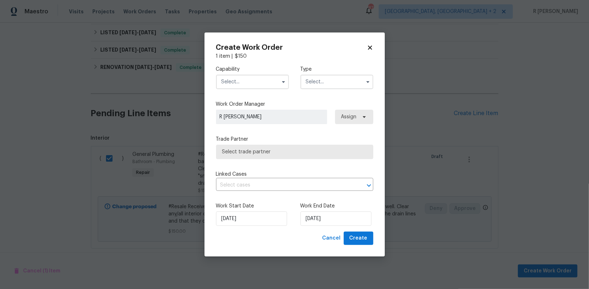
click at [268, 87] on input "text" at bounding box center [252, 82] width 73 height 14
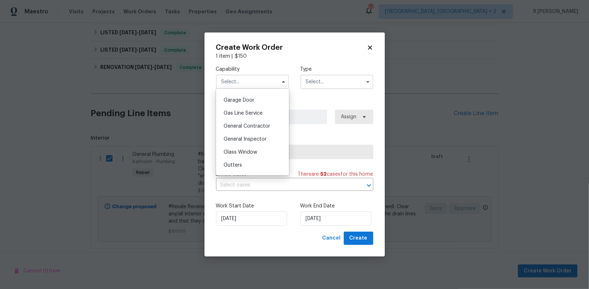
scroll to position [393, 0]
click at [250, 98] on div "Handyman" at bounding box center [252, 100] width 69 height 13
type input "Handyman"
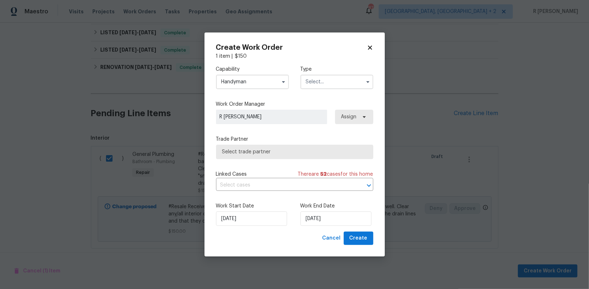
click at [313, 82] on input "text" at bounding box center [336, 82] width 73 height 14
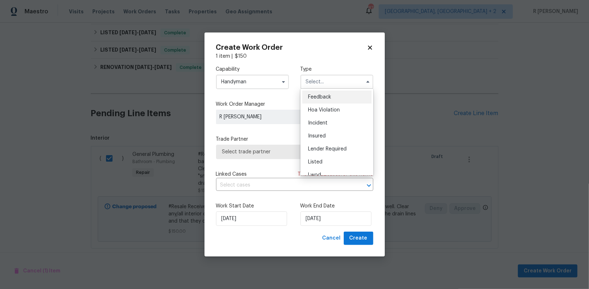
click at [320, 101] on div "Feedback" at bounding box center [336, 97] width 69 height 13
type input "Feedback"
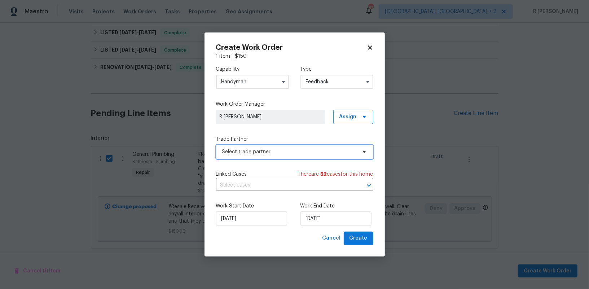
click at [268, 154] on span "Select trade partner" at bounding box center [289, 151] width 135 height 7
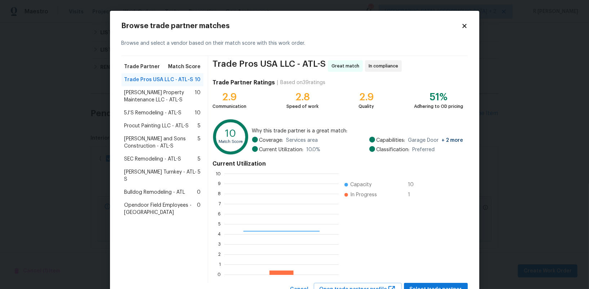
scroll to position [101, 114]
click at [164, 89] on span "[PERSON_NAME] Property Maintenance LLC - ATL-S" at bounding box center [159, 96] width 71 height 14
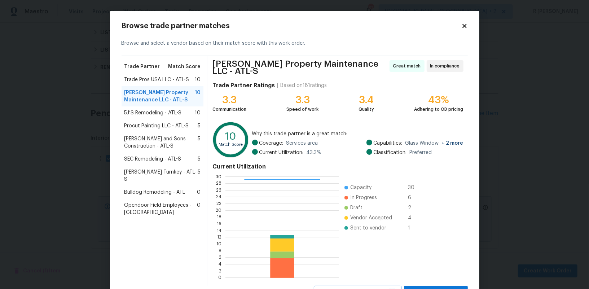
scroll to position [29, 0]
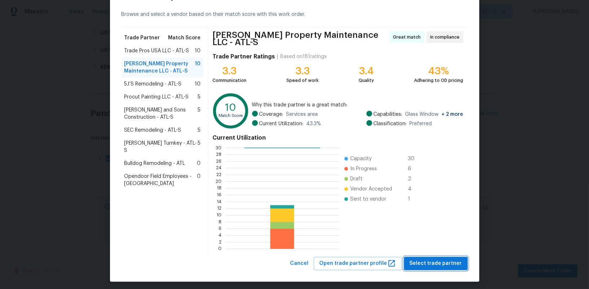
click at [438, 260] on span "Select trade partner" at bounding box center [436, 263] width 52 height 9
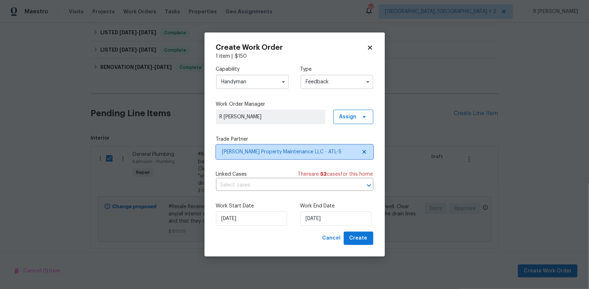
scroll to position [0, 0]
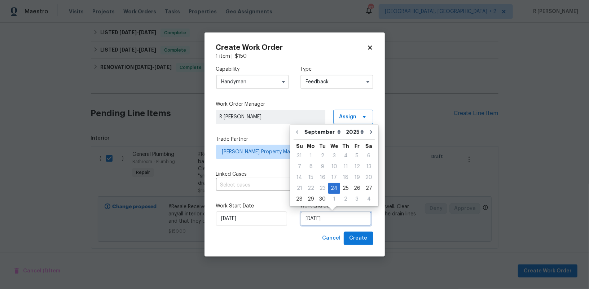
click at [329, 217] on input "24/09/2025" at bounding box center [335, 218] width 71 height 14
click at [353, 188] on div "26" at bounding box center [357, 188] width 12 height 10
type input "26/09/2025"
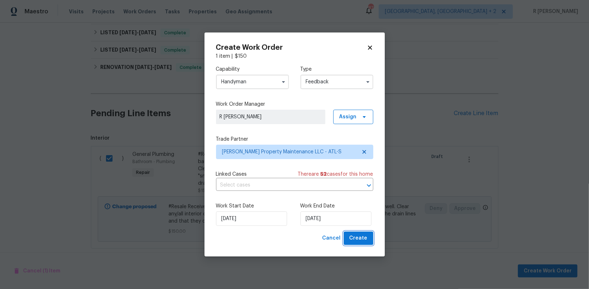
click at [366, 242] on span "Create" at bounding box center [358, 238] width 18 height 9
checkbox input "false"
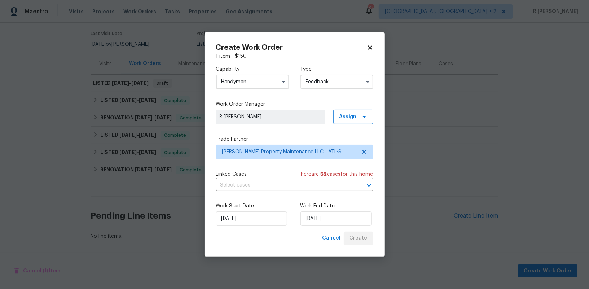
scroll to position [56, 0]
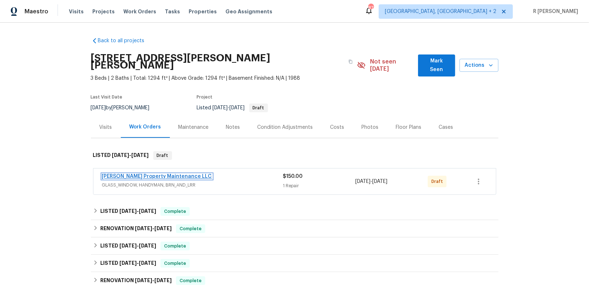
click at [124, 174] on link "[PERSON_NAME] Property Maintenance LLC" at bounding box center [157, 176] width 110 height 5
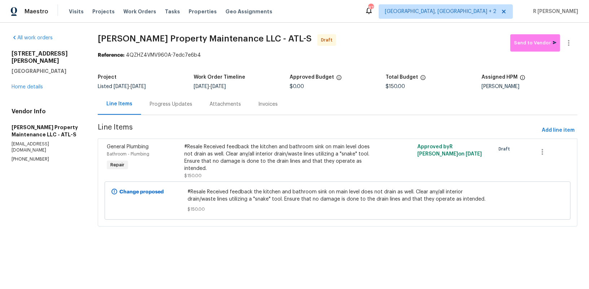
click at [179, 104] on div "Progress Updates" at bounding box center [171, 104] width 43 height 7
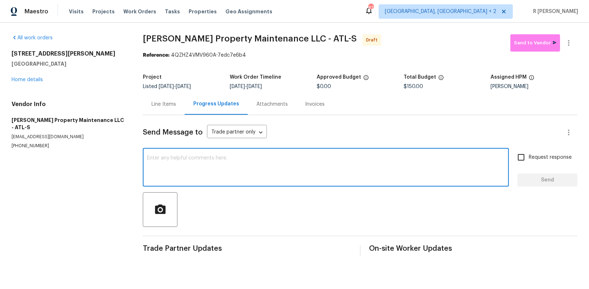
click at [219, 172] on textarea at bounding box center [325, 167] width 357 height 25
paste textarea "Hey, this is Yogesh from Opendoor. I’m confirming you received the WO for the p…"
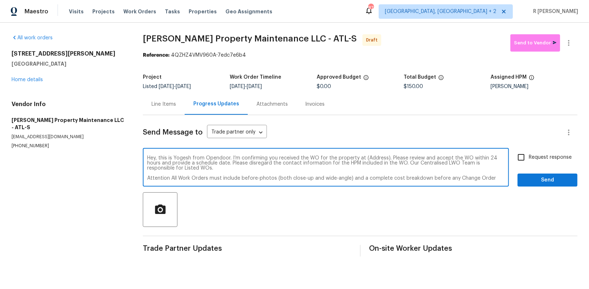
click at [370, 158] on textarea "Hey, this is Yogesh from Opendoor. I’m confirming you received the WO for the p…" at bounding box center [325, 167] width 357 height 25
paste textarea "[STREET_ADDRESS][PERSON_NAME][PERSON_NAME]"
type textarea "Hey, this is Yogesh from Opendoor. I’m confirming you received the WO for the p…"
click at [536, 155] on span "Request response" at bounding box center [550, 158] width 43 height 8
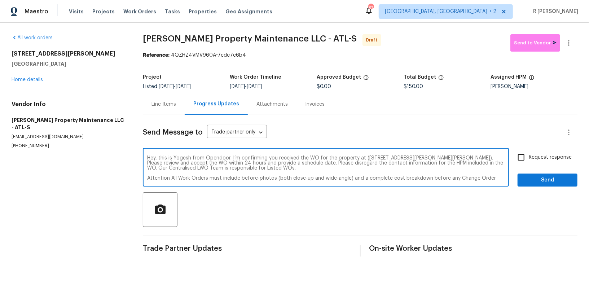
click at [529, 155] on input "Request response" at bounding box center [521, 157] width 15 height 15
checkbox input "true"
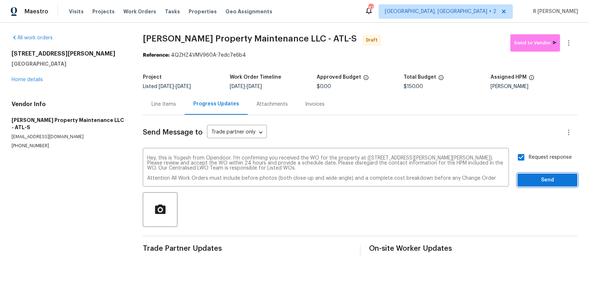
click at [534, 185] on button "Send" at bounding box center [548, 179] width 60 height 13
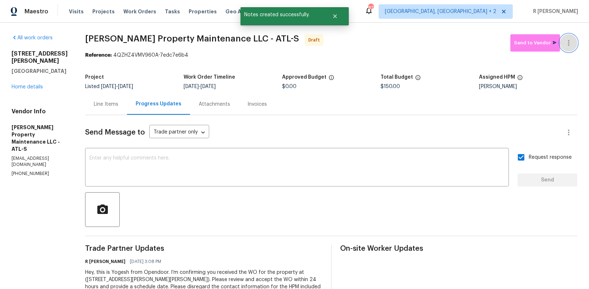
click at [566, 44] on icon "button" at bounding box center [568, 43] width 9 height 9
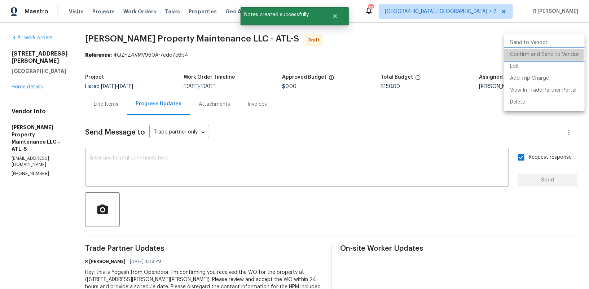
click at [532, 54] on li "Confirm and Send to Vendor" at bounding box center [544, 55] width 80 height 12
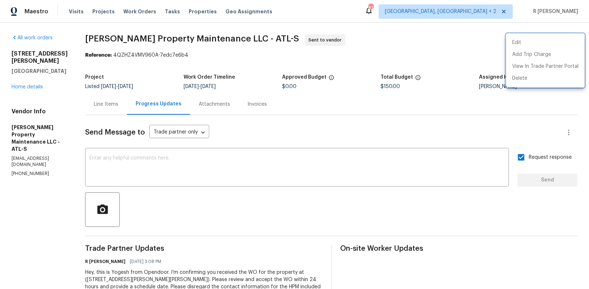
click at [216, 36] on div at bounding box center [294, 144] width 589 height 289
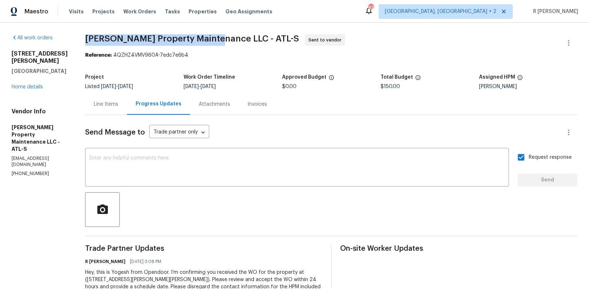
drag, startPoint x: 216, startPoint y: 37, endPoint x: 79, endPoint y: 36, distance: 137.1
click at [79, 36] on div "All work orders [STREET_ADDRESS][PERSON_NAME][PERSON_NAME] Home details Vendor …" at bounding box center [294, 185] width 589 height 324
copy span "[PERSON_NAME] Property Maintenance LLC"
